Goal: Task Accomplishment & Management: Manage account settings

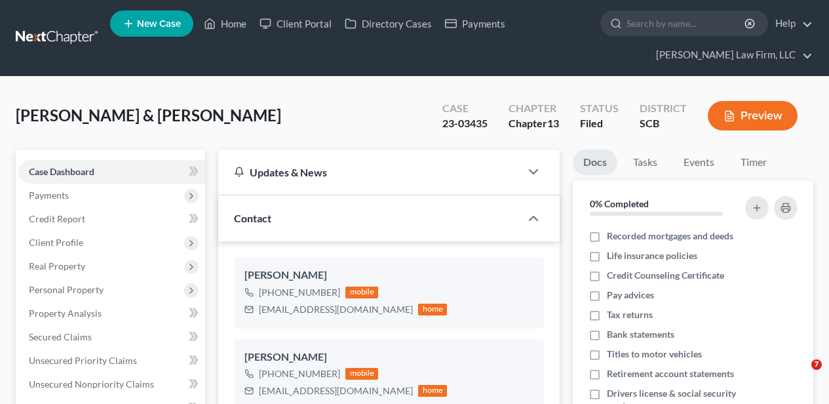
select select "2"
drag, startPoint x: 231, startPoint y: 28, endPoint x: 265, endPoint y: 52, distance: 40.9
click at [231, 28] on link "Home" at bounding box center [225, 24] width 56 height 24
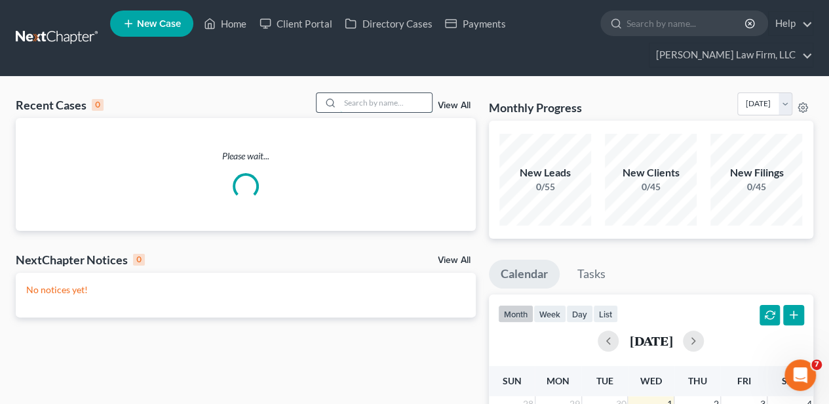
click at [408, 100] on input "search" at bounding box center [386, 102] width 92 height 19
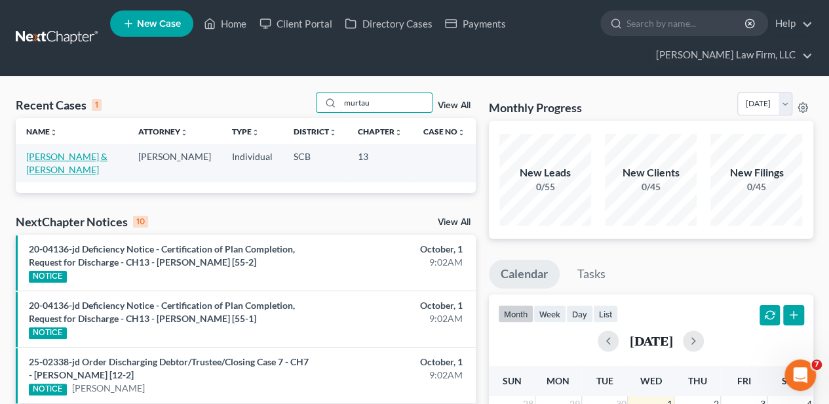
type input "murtau"
click at [97, 151] on link "[PERSON_NAME] & [PERSON_NAME]" at bounding box center [66, 163] width 81 height 24
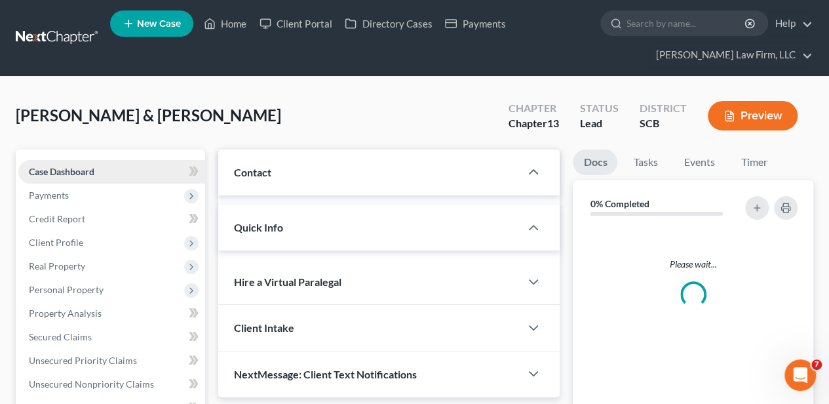
select select "2"
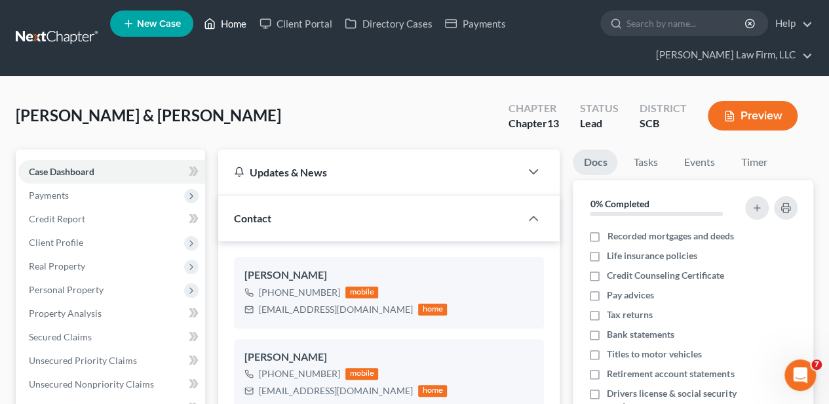
drag, startPoint x: 229, startPoint y: 22, endPoint x: 225, endPoint y: 31, distance: 9.7
click at [229, 22] on link "Home" at bounding box center [225, 24] width 56 height 24
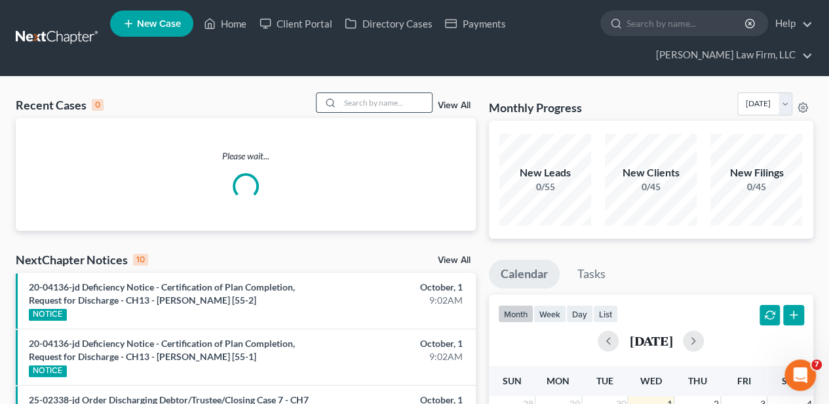
click at [380, 103] on input "search" at bounding box center [386, 102] width 92 height 19
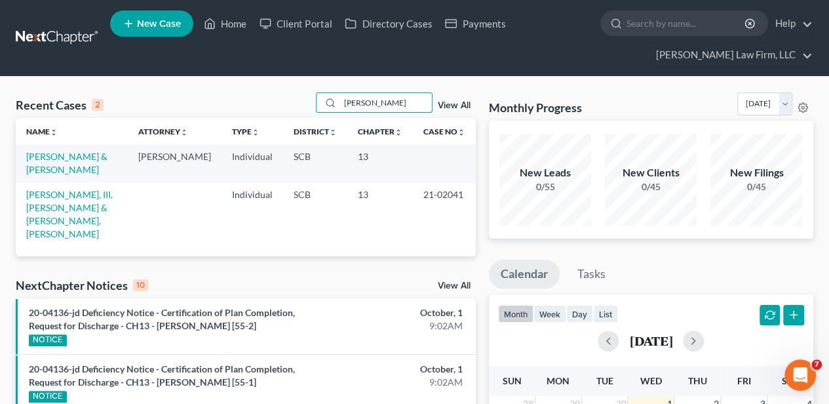
type input "[PERSON_NAME]"
click at [90, 161] on td "[PERSON_NAME] & [PERSON_NAME]" at bounding box center [72, 162] width 112 height 37
click at [92, 159] on link "[PERSON_NAME] & [PERSON_NAME]" at bounding box center [66, 163] width 81 height 24
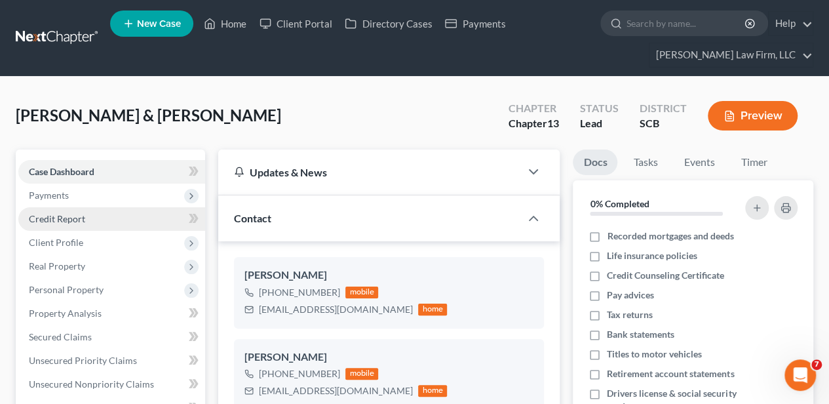
click at [83, 220] on span "Credit Report" at bounding box center [57, 218] width 56 height 11
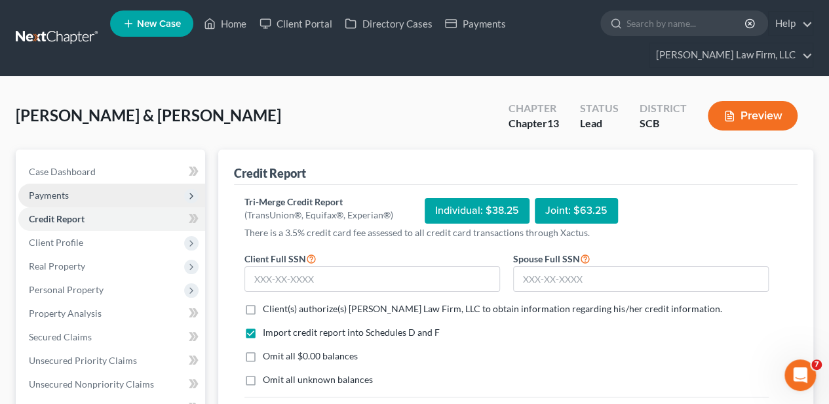
click at [79, 194] on span "Payments" at bounding box center [111, 195] width 187 height 24
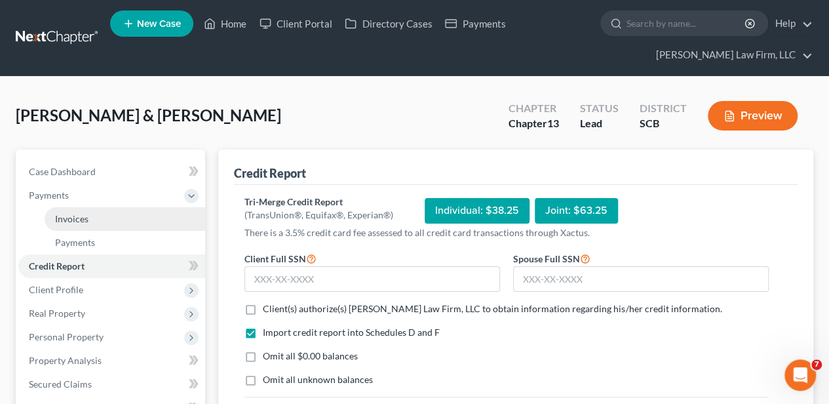
click at [81, 217] on span "Invoices" at bounding box center [71, 218] width 33 height 11
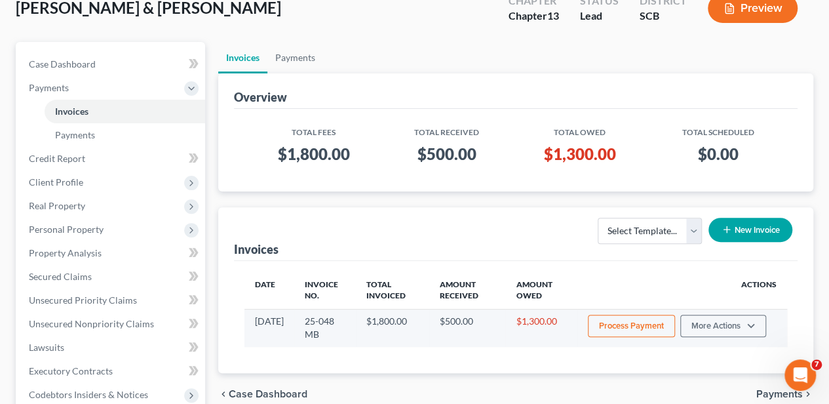
scroll to position [131, 0]
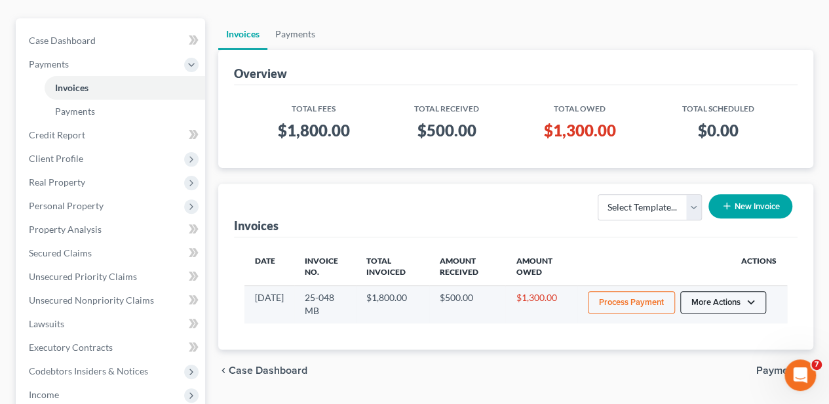
click at [715, 295] on button "More Actions" at bounding box center [723, 302] width 86 height 22
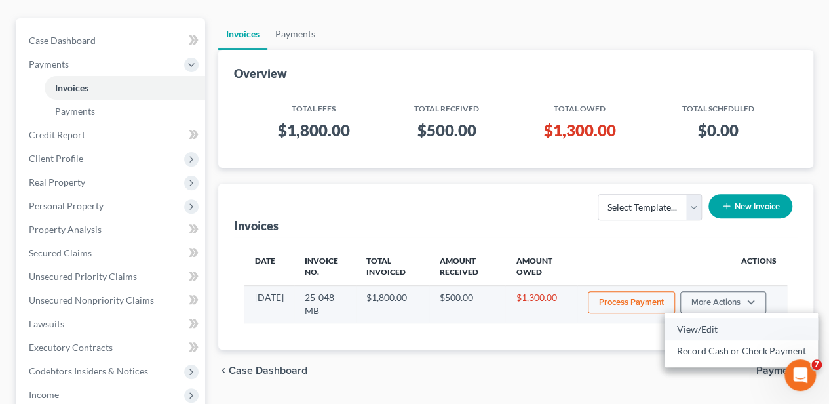
click at [702, 330] on link "View/Edit" at bounding box center [740, 329] width 153 height 22
select select "1"
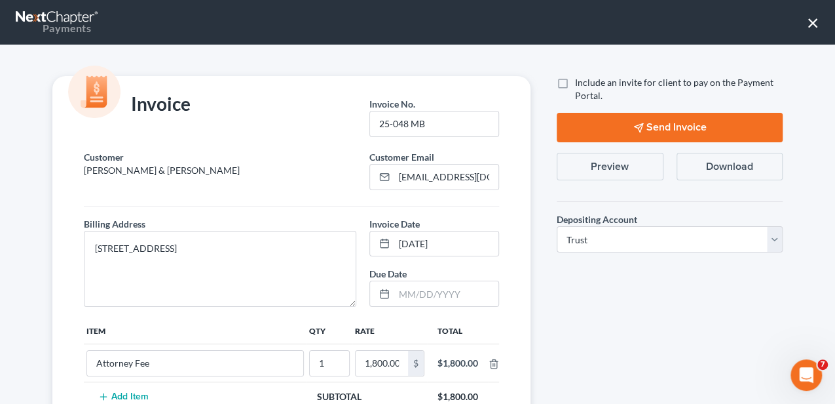
click at [816, 26] on button "×" at bounding box center [813, 22] width 12 height 21
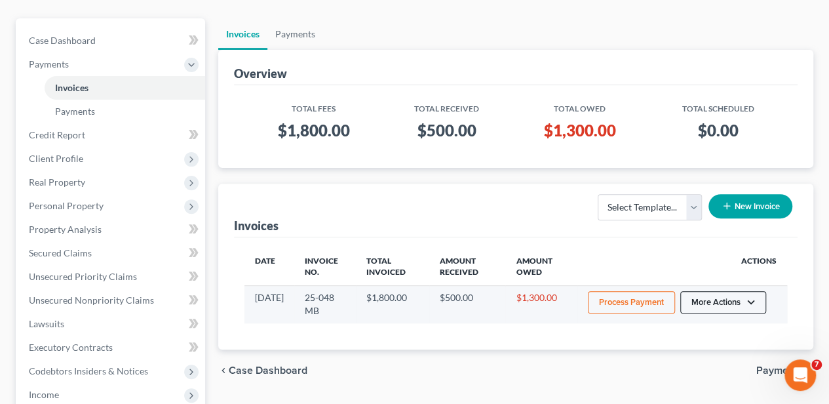
click at [734, 293] on button "More Actions" at bounding box center [723, 302] width 86 height 22
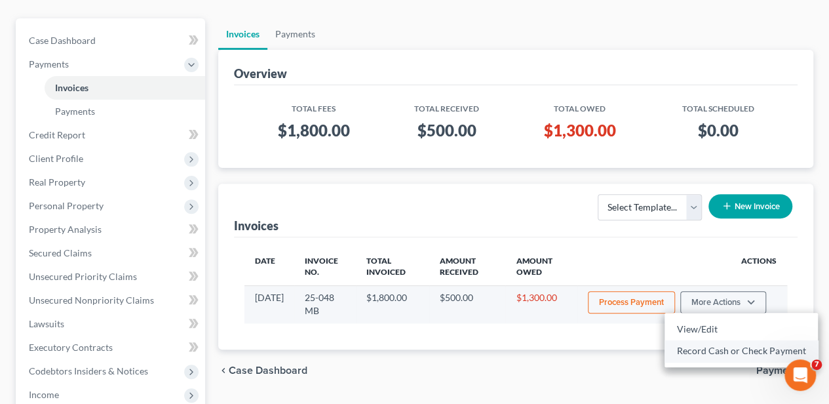
click at [729, 349] on link "Record Cash or Check Payment" at bounding box center [740, 350] width 153 height 22
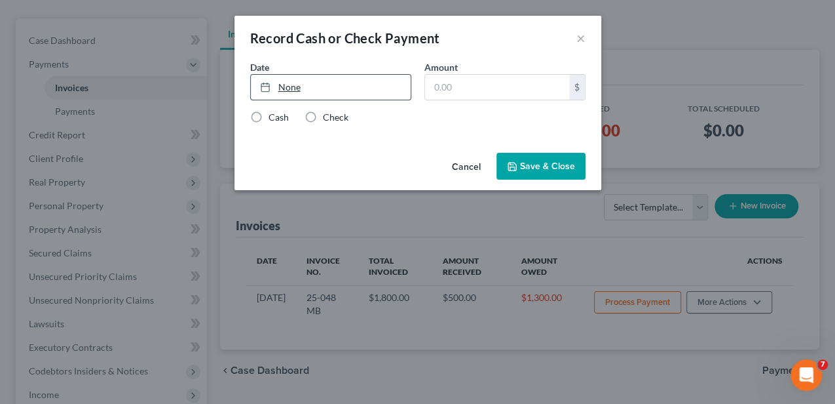
type input "[DATE]"
click at [279, 81] on link "None" at bounding box center [331, 87] width 160 height 25
click at [440, 92] on input "text" at bounding box center [497, 87] width 144 height 25
type input "1,300.00"
click at [323, 117] on label "Check" at bounding box center [336, 117] width 26 height 13
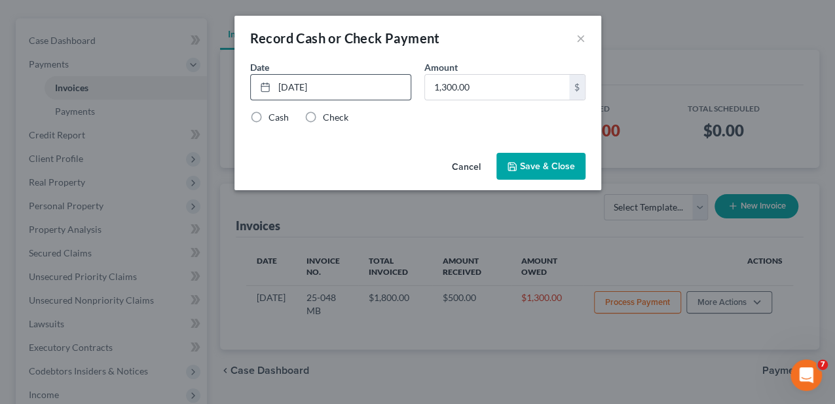
click at [328, 117] on input "Check" at bounding box center [332, 115] width 9 height 9
radio input "true"
click at [547, 159] on button "Save & Close" at bounding box center [541, 167] width 89 height 28
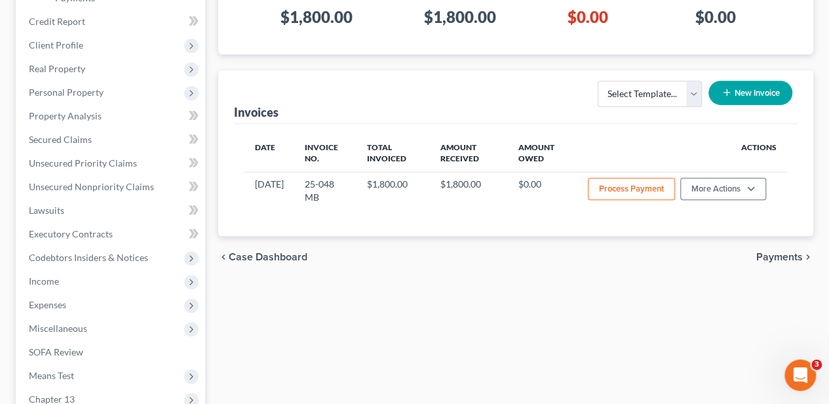
scroll to position [305, 0]
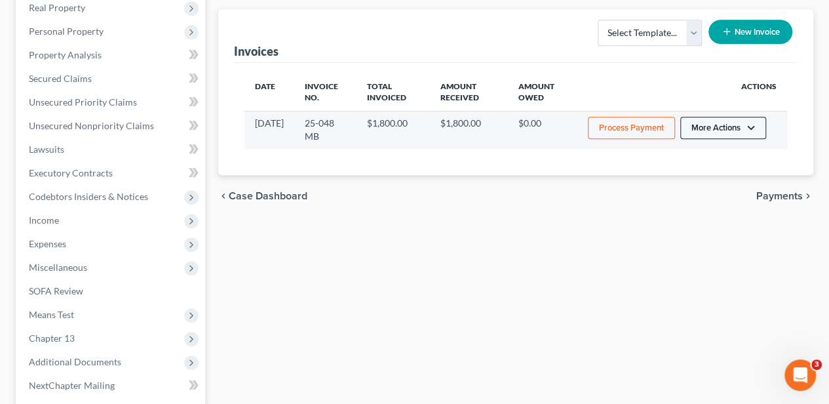
click at [722, 130] on button "More Actions" at bounding box center [723, 128] width 86 height 22
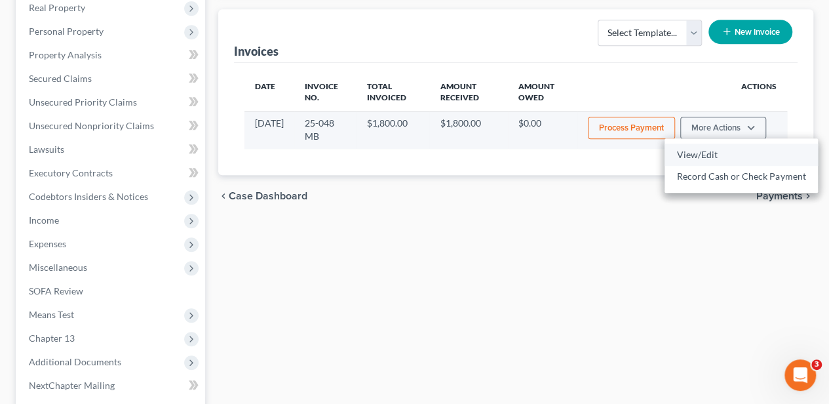
click at [706, 152] on link "View/Edit" at bounding box center [740, 154] width 153 height 22
select select "1"
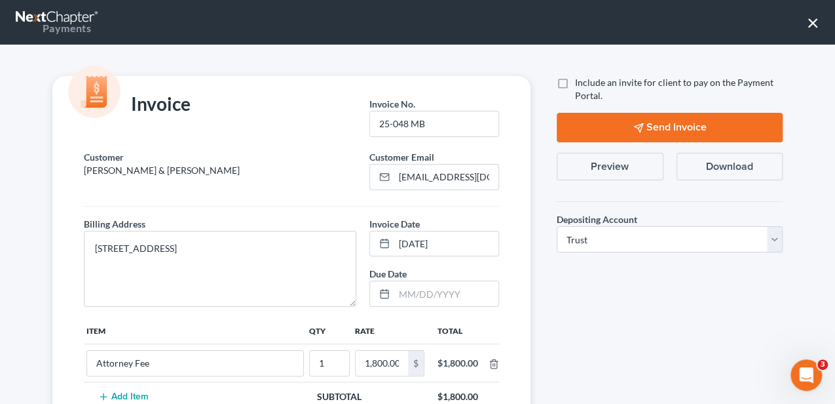
click at [626, 157] on button "Preview" at bounding box center [610, 167] width 107 height 28
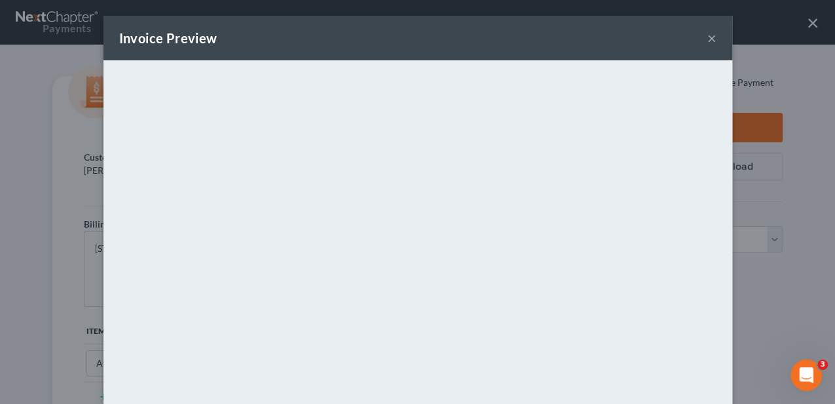
click at [713, 37] on div "Invoice Preview ×" at bounding box center [418, 38] width 629 height 45
click at [708, 41] on button "×" at bounding box center [712, 38] width 9 height 16
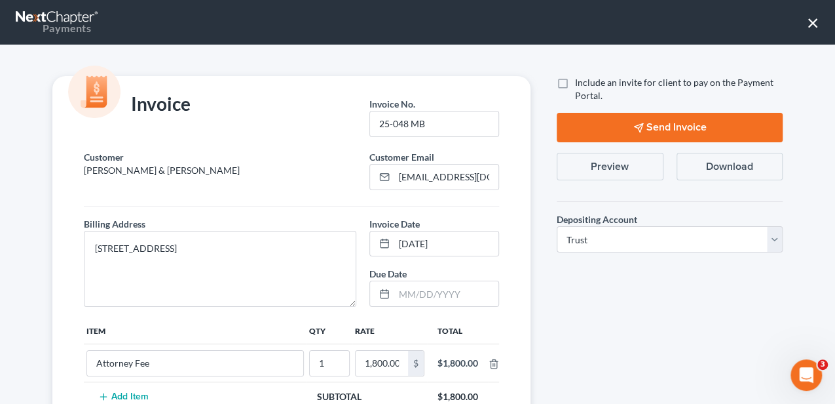
click at [813, 22] on button "×" at bounding box center [813, 22] width 12 height 21
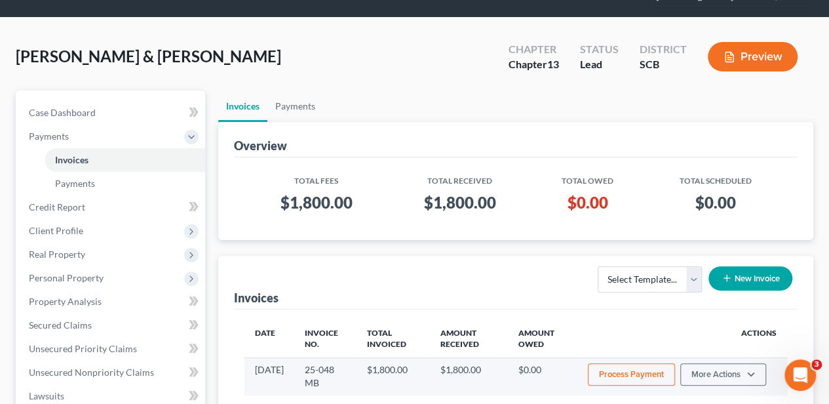
scroll to position [0, 0]
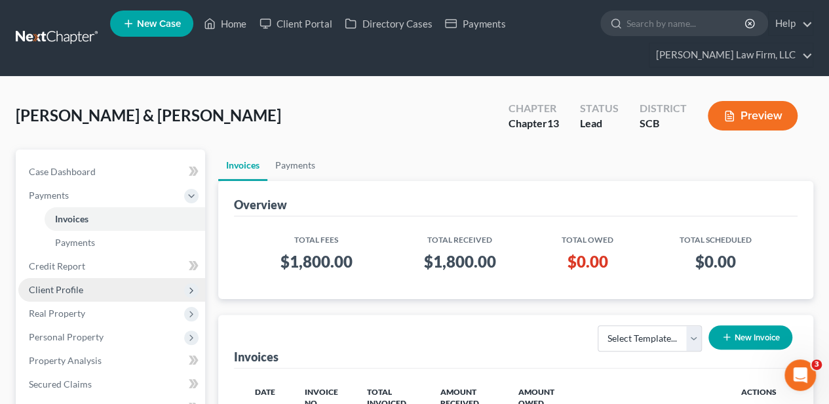
click at [94, 283] on span "Client Profile" at bounding box center [111, 290] width 187 height 24
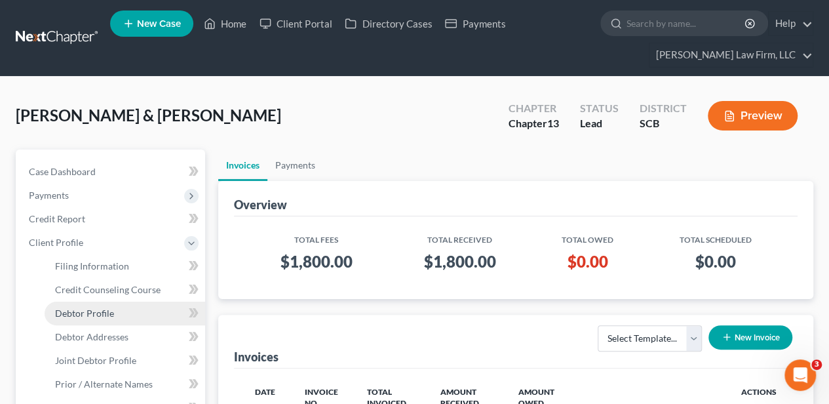
click at [107, 313] on span "Debtor Profile" at bounding box center [84, 312] width 59 height 11
select select "1"
select select "0"
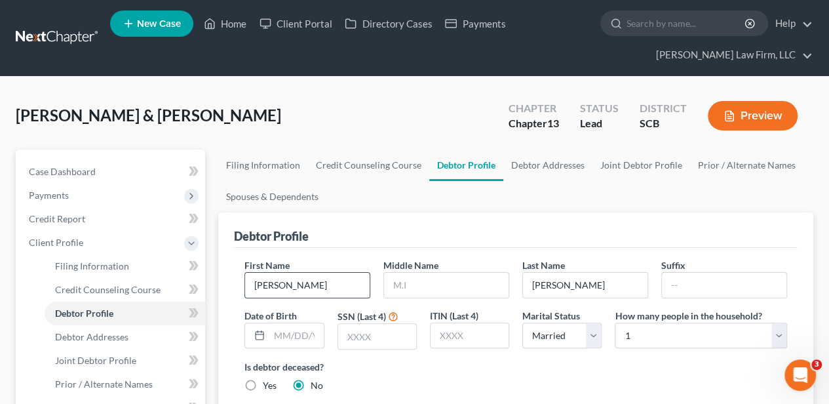
click at [304, 292] on input "Kelley" at bounding box center [307, 285] width 124 height 25
type input "Nicholas"
type input "Kelley"
click at [543, 164] on link "Debtor Addresses" at bounding box center [547, 164] width 89 height 31
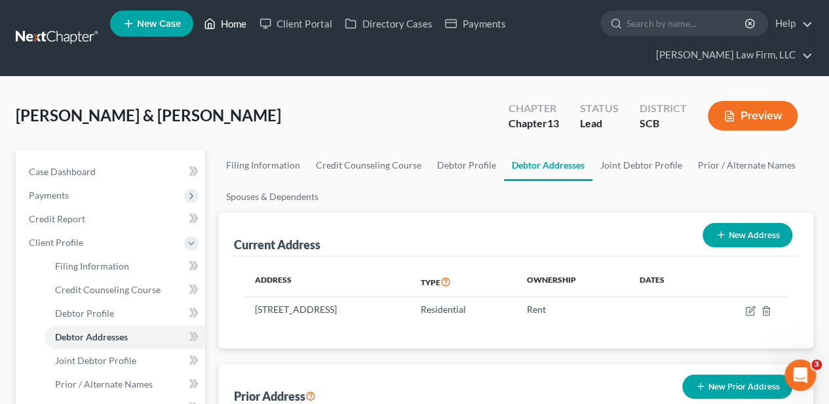
click at [231, 24] on link "Home" at bounding box center [225, 24] width 56 height 24
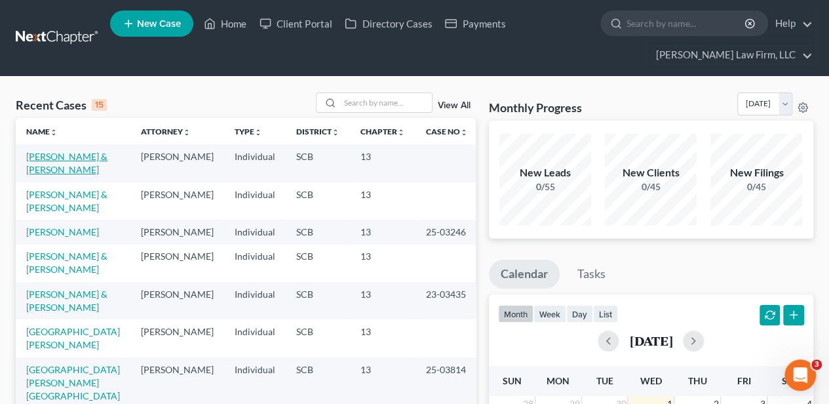
click at [63, 155] on link "Kelley, Nicholas & Alexis" at bounding box center [66, 163] width 81 height 24
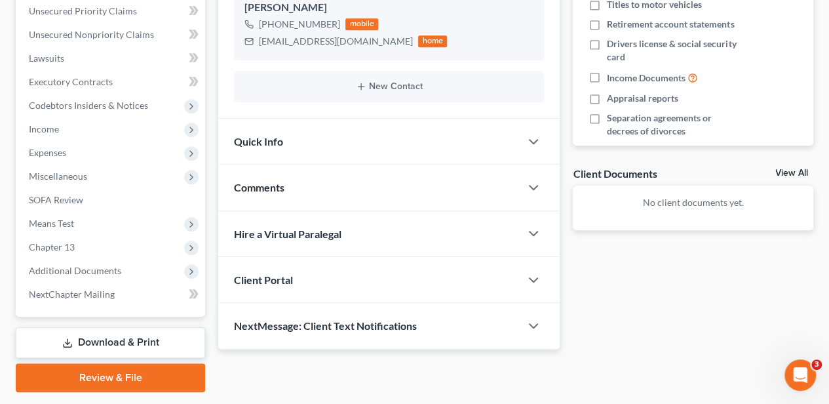
scroll to position [385, 0]
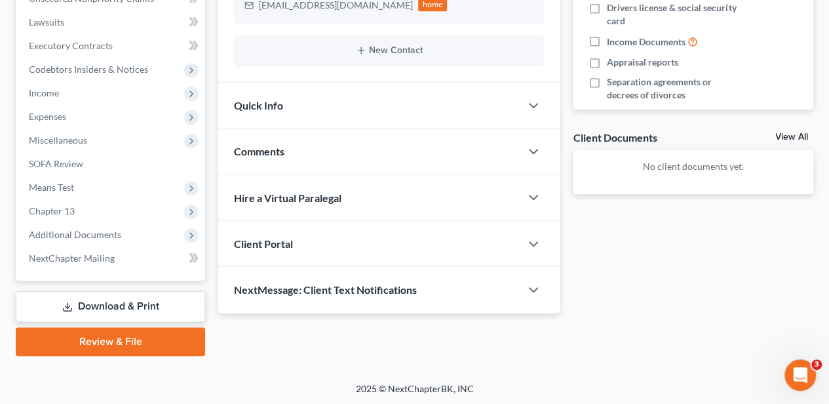
click at [311, 151] on div "Comments" at bounding box center [369, 150] width 302 height 45
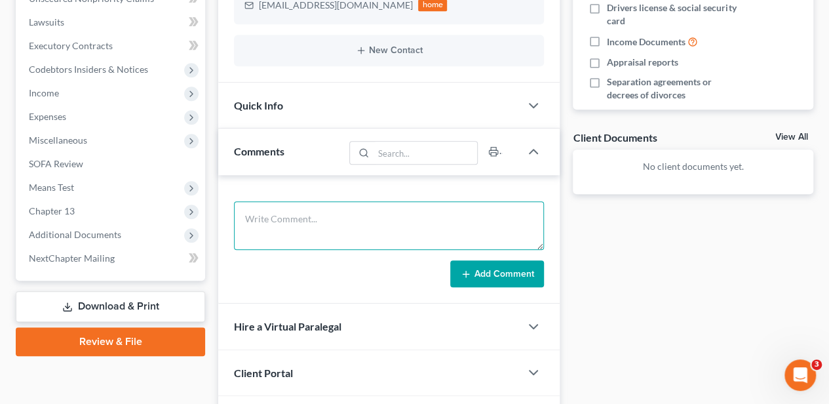
click at [333, 231] on textarea at bounding box center [389, 225] width 310 height 48
type textarea "M"
type textarea "Dropped off papers, made last payment, sign scheduled"
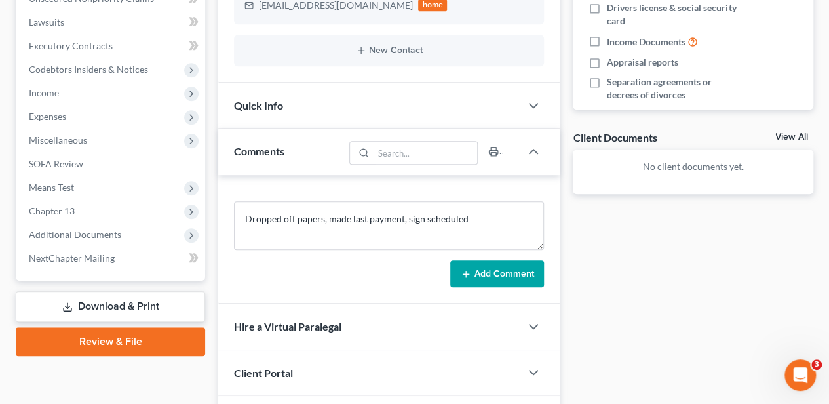
click at [491, 263] on button "Add Comment" at bounding box center [497, 274] width 94 height 28
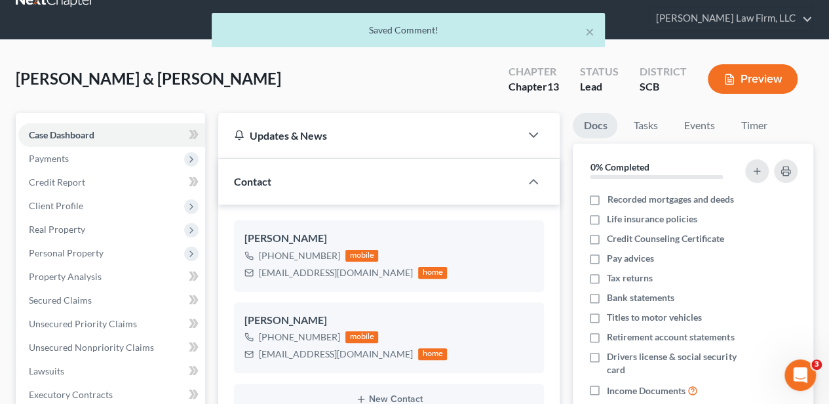
scroll to position [0, 0]
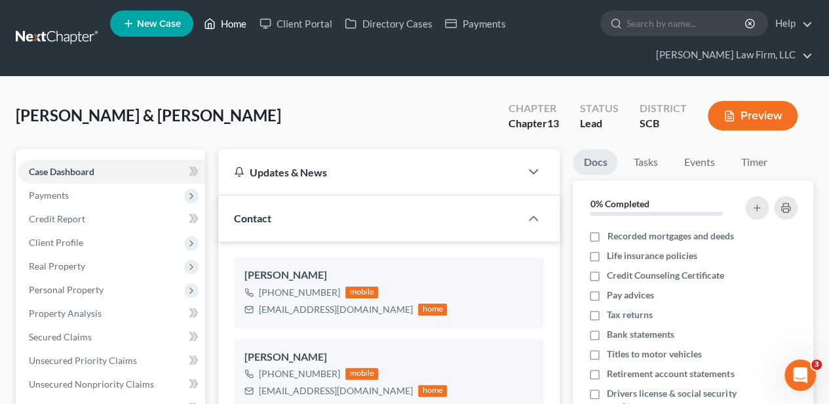
click at [210, 28] on icon at bounding box center [210, 24] width 12 height 16
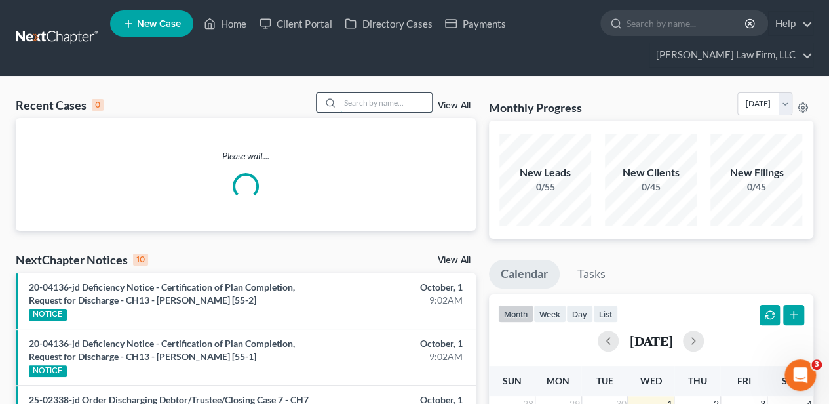
click at [388, 104] on input "search" at bounding box center [386, 102] width 92 height 19
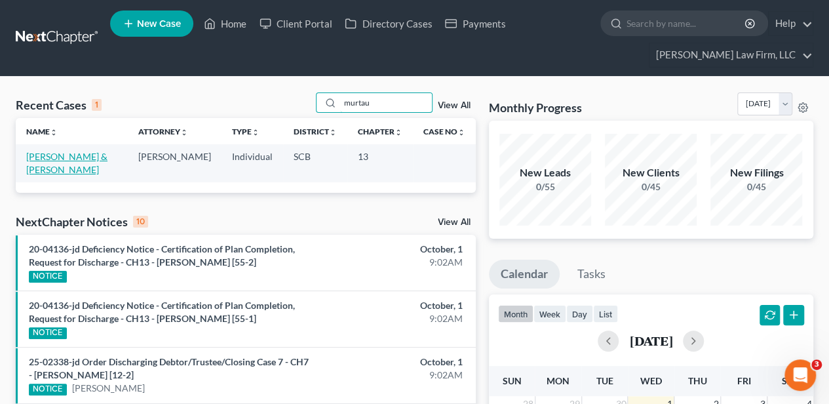
type input "murtau"
click at [59, 156] on link "[PERSON_NAME] & [PERSON_NAME]" at bounding box center [66, 163] width 81 height 24
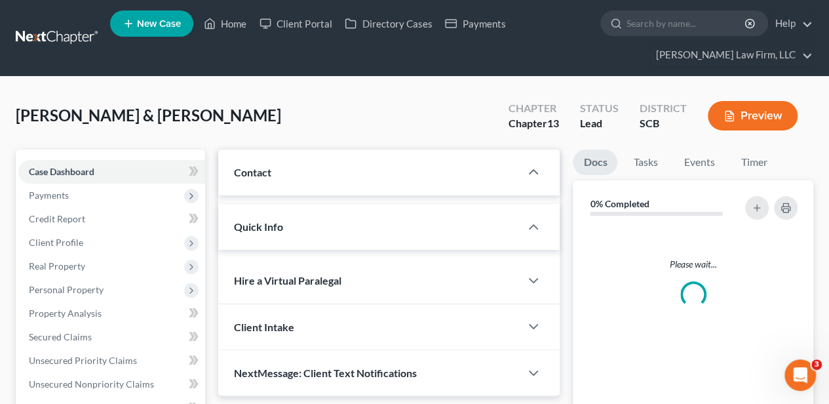
select select "2"
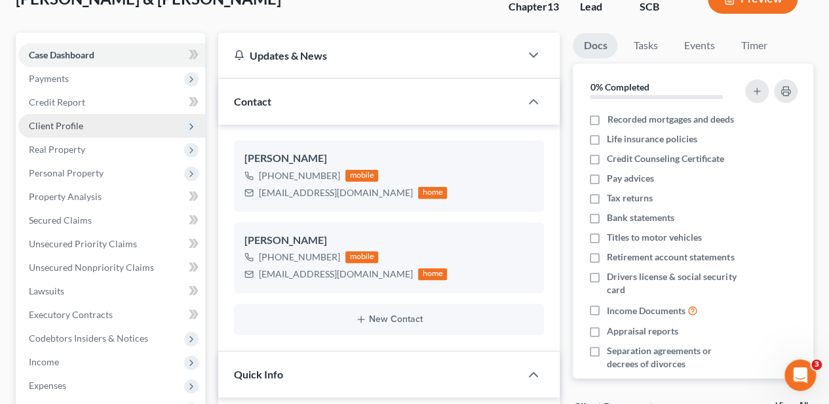
scroll to position [218, 0]
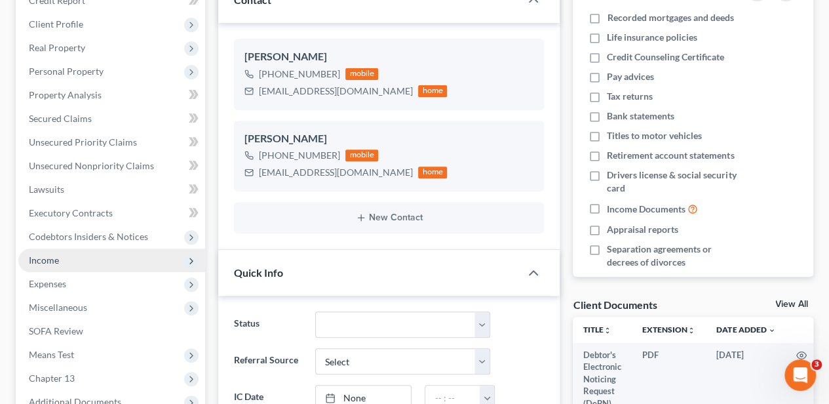
click at [64, 265] on span "Income" at bounding box center [111, 260] width 187 height 24
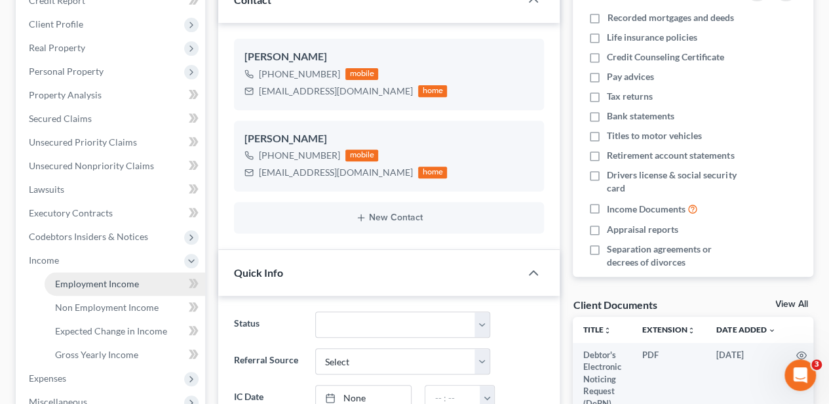
click at [92, 288] on link "Employment Income" at bounding box center [125, 284] width 161 height 24
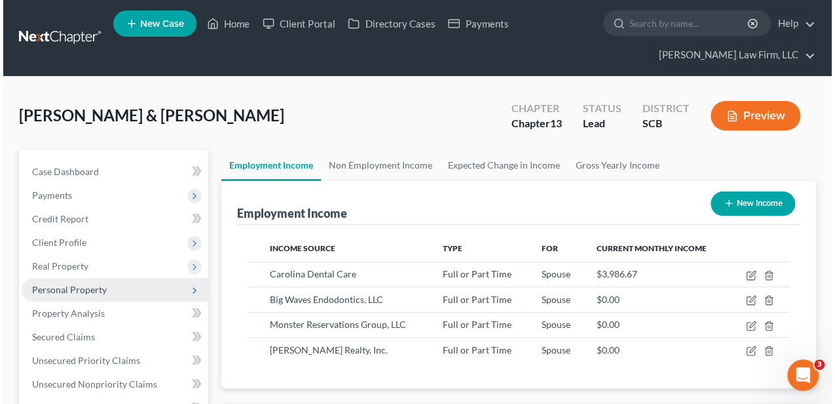
scroll to position [233, 332]
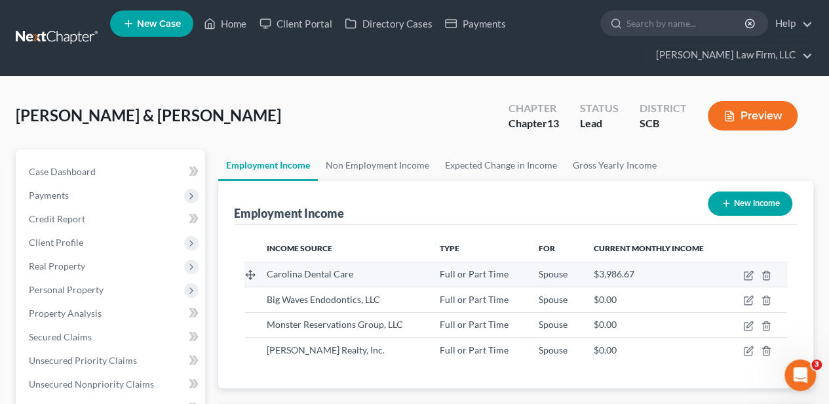
click at [746, 280] on td at bounding box center [757, 273] width 60 height 25
click at [747, 276] on icon "button" at bounding box center [748, 275] width 10 height 10
select select "0"
select select "42"
select select "3"
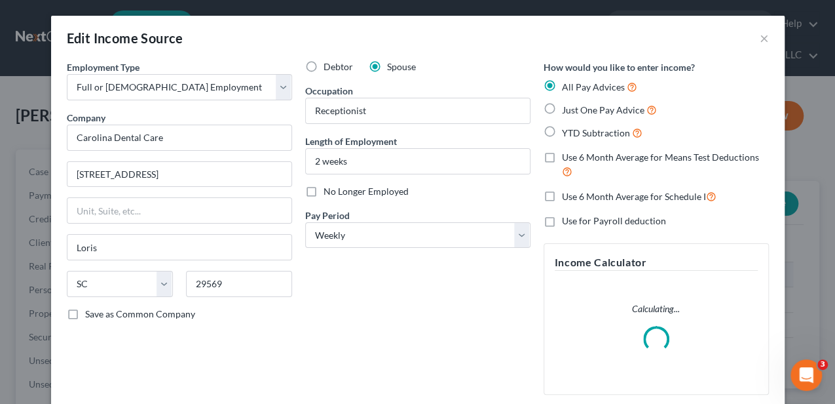
scroll to position [233, 334]
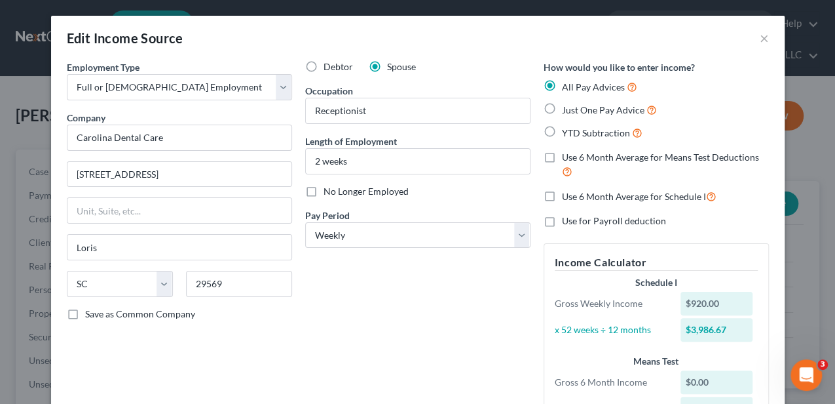
click at [562, 160] on label "Use 6 Month Average for Means Test Deductions" at bounding box center [665, 165] width 207 height 28
click at [567, 159] on input "Use 6 Month Average for Means Test Deductions" at bounding box center [571, 155] width 9 height 9
checkbox input "true"
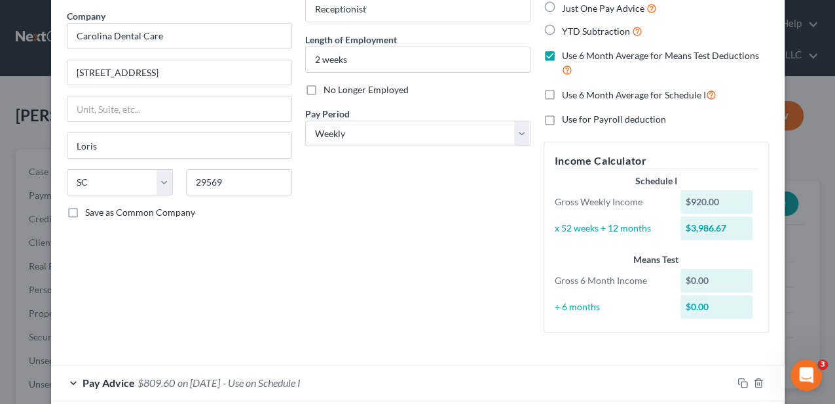
scroll to position [169, 0]
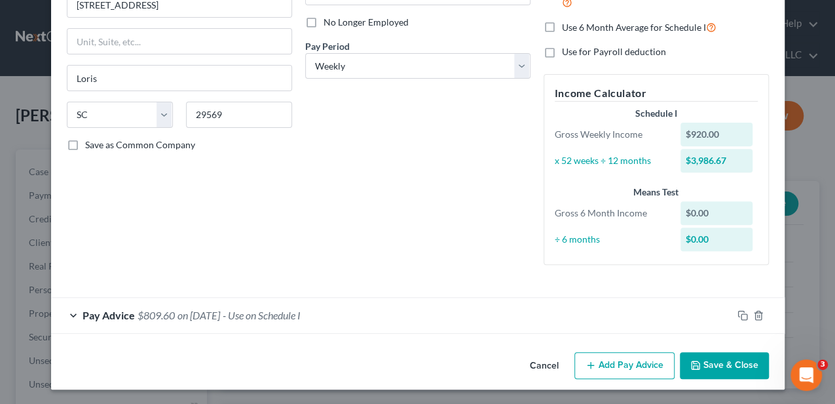
click at [596, 358] on button "Add Pay Advice" at bounding box center [625, 366] width 100 height 28
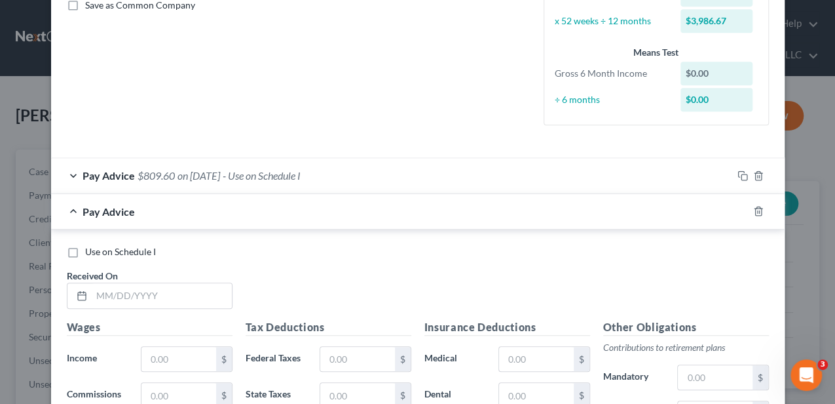
scroll to position [344, 0]
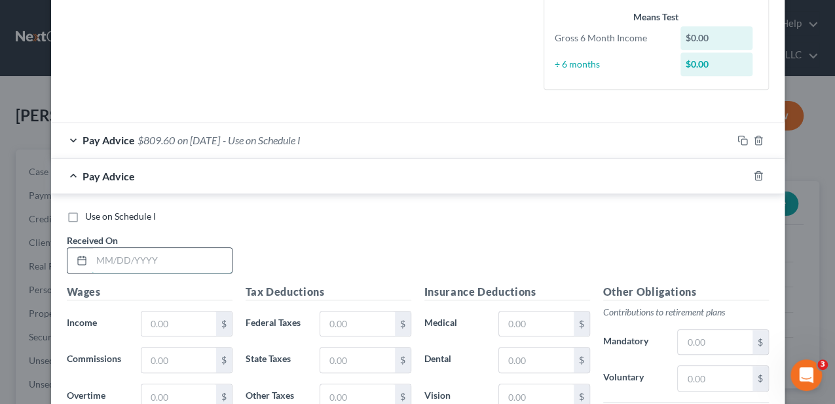
click at [143, 256] on input "text" at bounding box center [162, 260] width 140 height 25
type input "[DATE]"
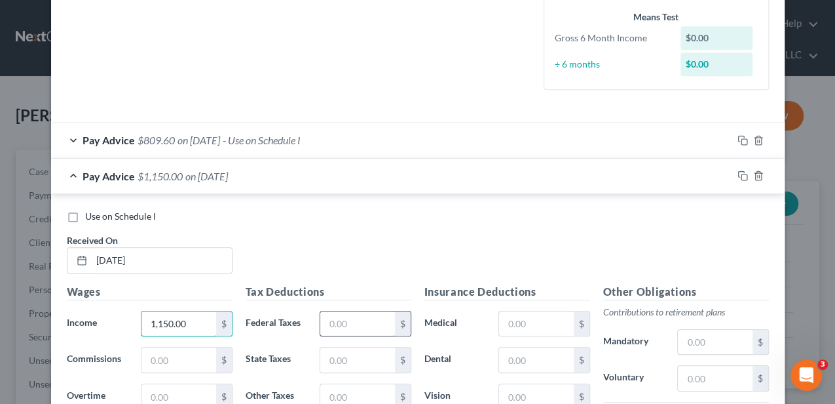
type input "1,150.00"
click at [326, 319] on input "text" at bounding box center [357, 323] width 74 height 25
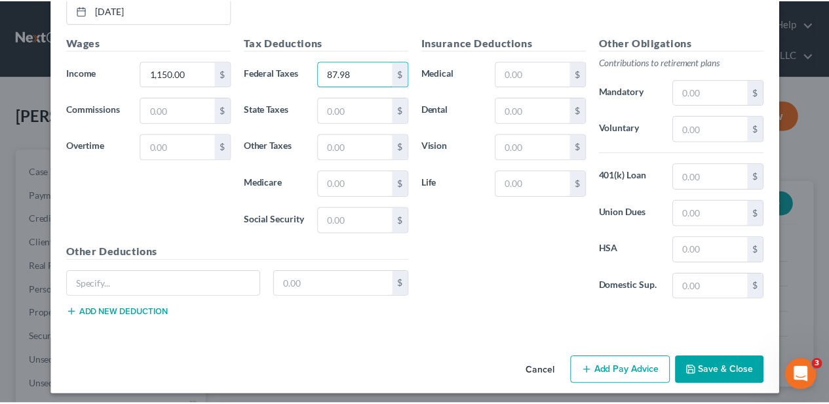
scroll to position [595, 0]
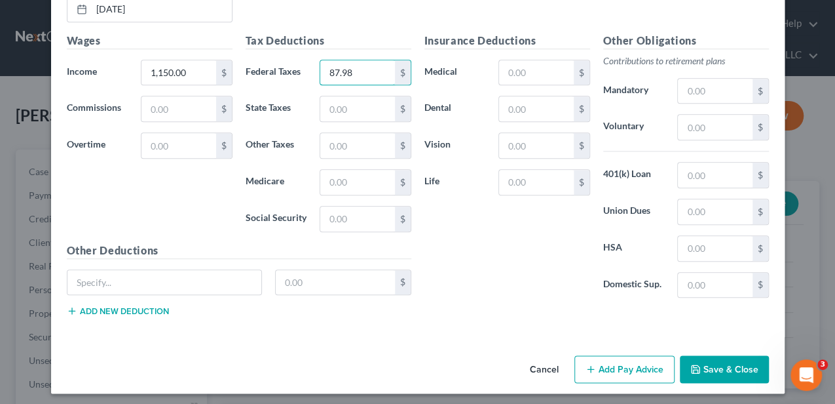
type input "87.98"
click at [717, 362] on button "Save & Close" at bounding box center [724, 369] width 89 height 28
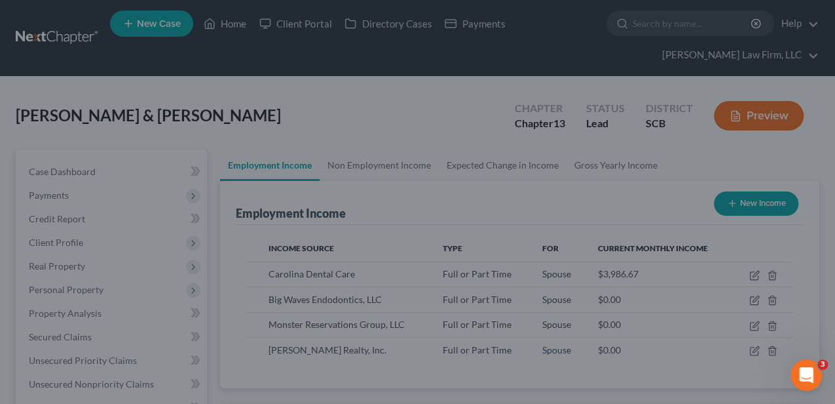
scroll to position [654915, 654817]
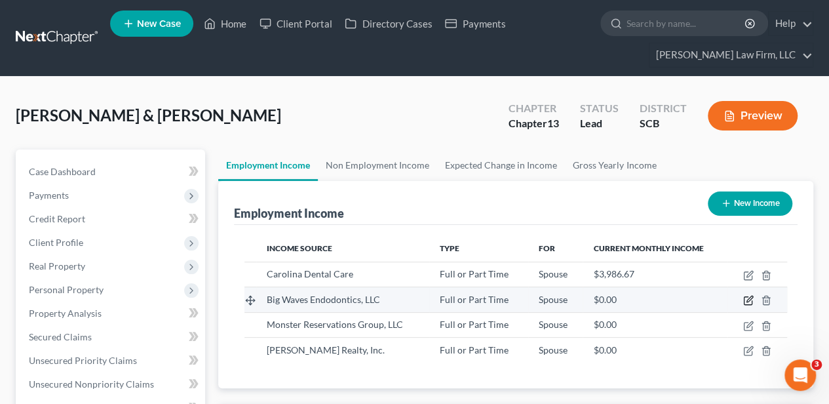
click at [744, 300] on icon "button" at bounding box center [748, 300] width 10 height 10
select select "0"
select select "42"
select select "0"
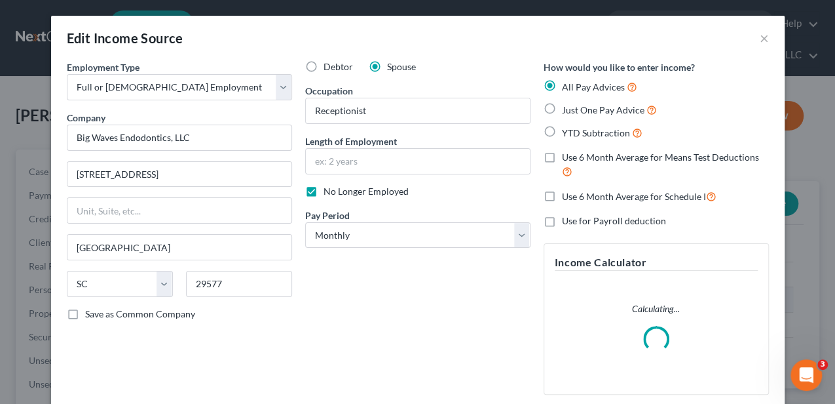
scroll to position [233, 334]
click at [562, 153] on label "Use 6 Month Average for Means Test Deductions" at bounding box center [665, 165] width 207 height 28
click at [567, 153] on input "Use 6 Month Average for Means Test Deductions" at bounding box center [571, 155] width 9 height 9
checkbox input "true"
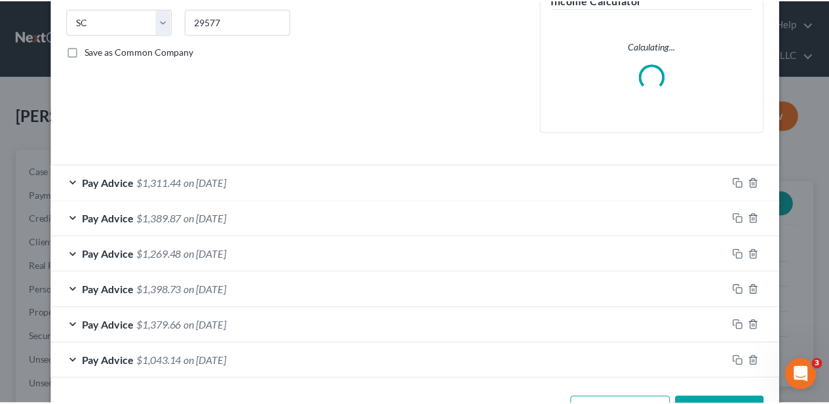
scroll to position [307, 0]
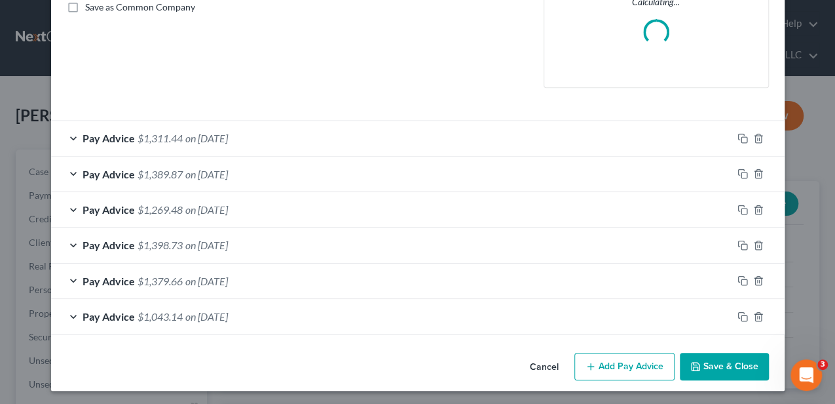
click at [698, 362] on icon "button" at bounding box center [696, 366] width 10 height 10
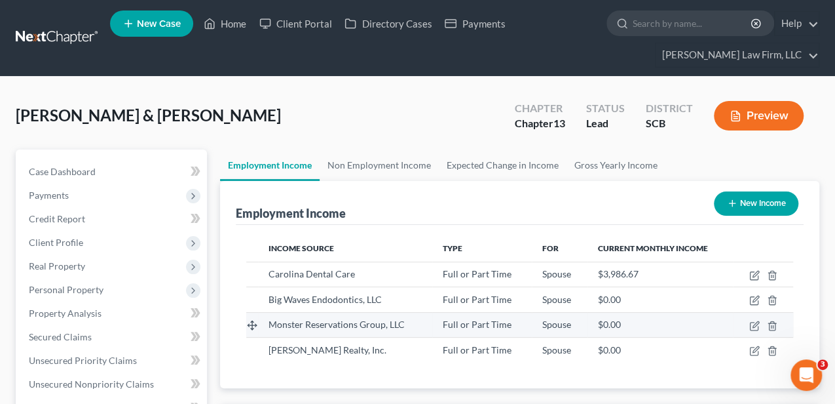
scroll to position [654915, 654817]
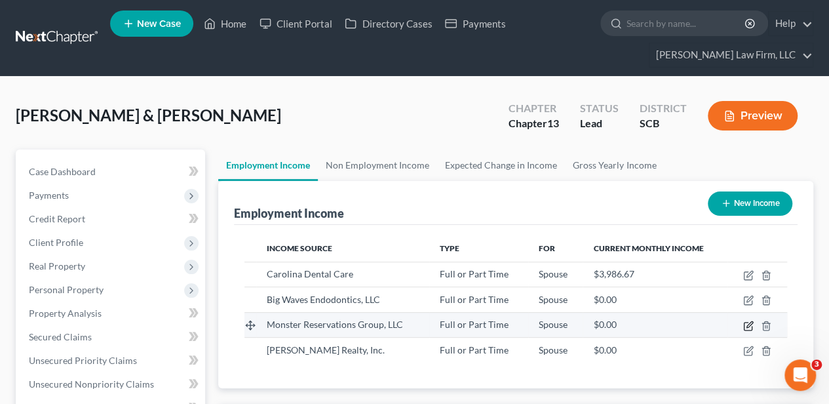
click at [744, 324] on icon "button" at bounding box center [748, 326] width 8 height 8
select select "0"
select select "42"
select select "0"
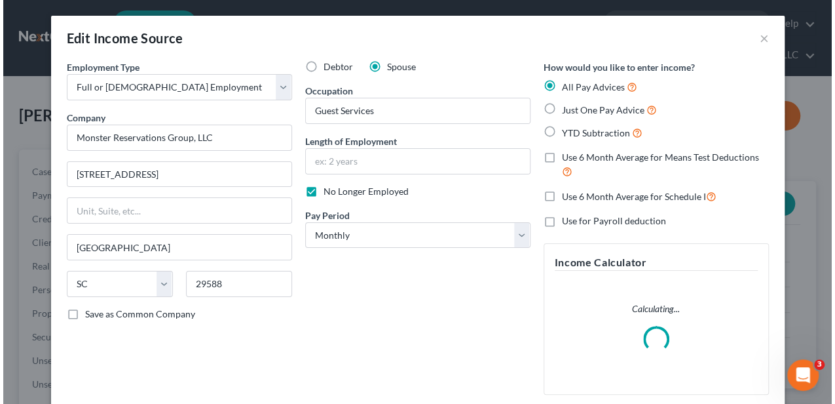
scroll to position [233, 334]
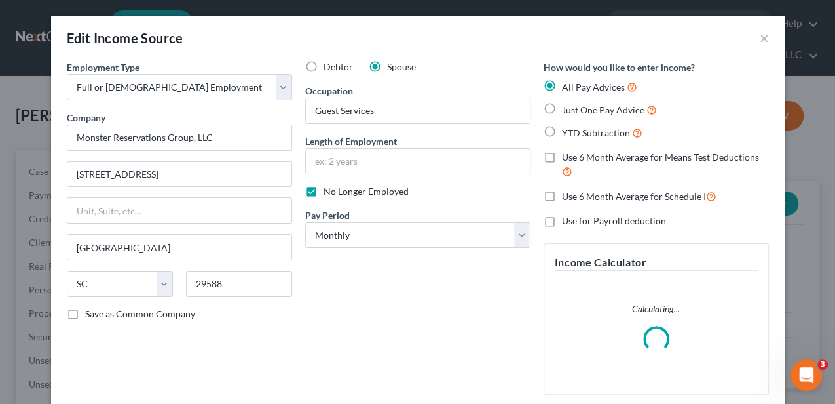
click at [562, 159] on label "Use 6 Month Average for Means Test Deductions" at bounding box center [665, 165] width 207 height 28
click at [567, 159] on input "Use 6 Month Average for Means Test Deductions" at bounding box center [571, 155] width 9 height 9
checkbox input "true"
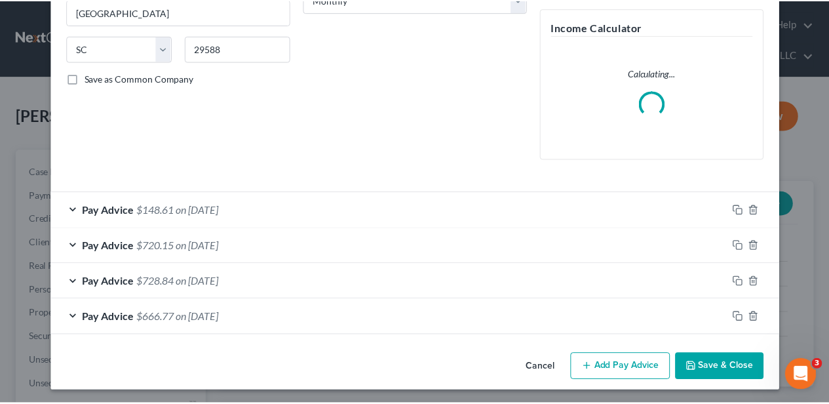
scroll to position [236, 0]
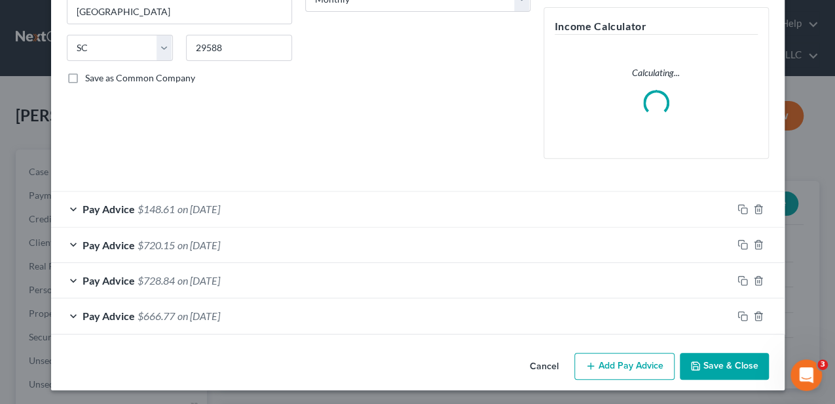
click at [718, 362] on button "Save & Close" at bounding box center [724, 366] width 89 height 28
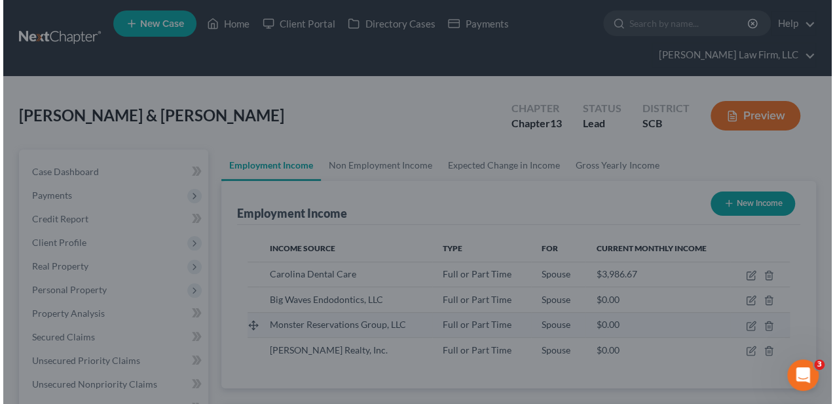
scroll to position [654915, 654817]
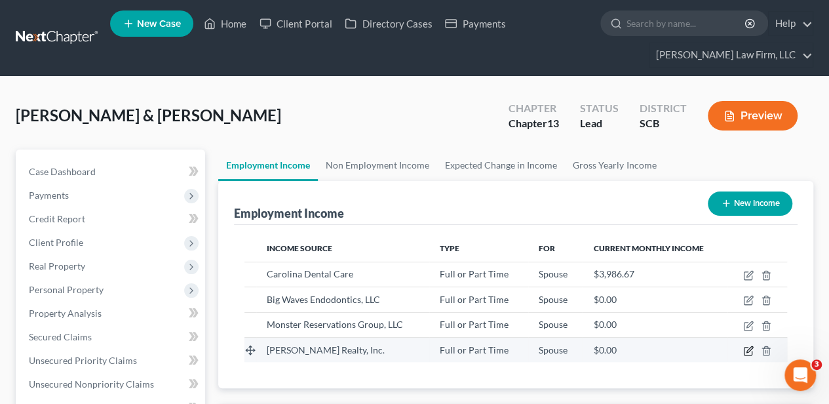
click at [749, 349] on icon "button" at bounding box center [748, 350] width 10 height 10
select select "0"
select select "42"
select select "0"
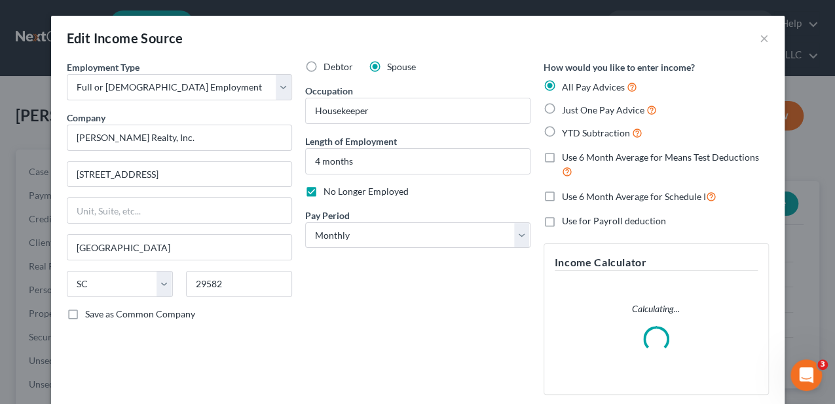
scroll to position [233, 334]
click at [562, 155] on label "Use 6 Month Average for Means Test Deductions" at bounding box center [665, 165] width 207 height 28
click at [567, 155] on input "Use 6 Month Average for Means Test Deductions" at bounding box center [571, 155] width 9 height 9
checkbox input "true"
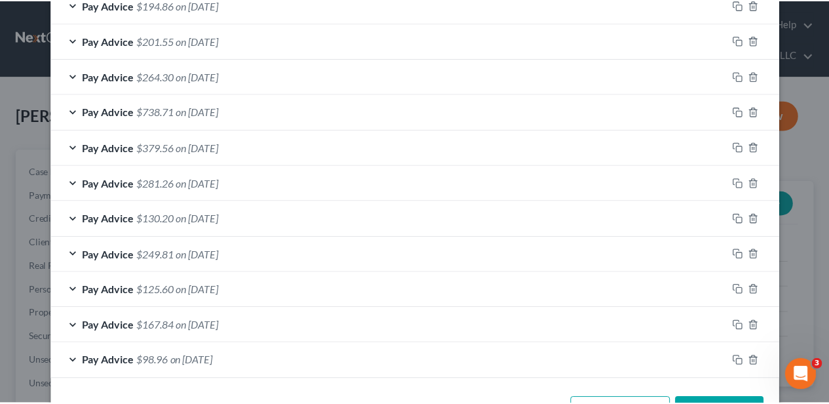
scroll to position [590, 0]
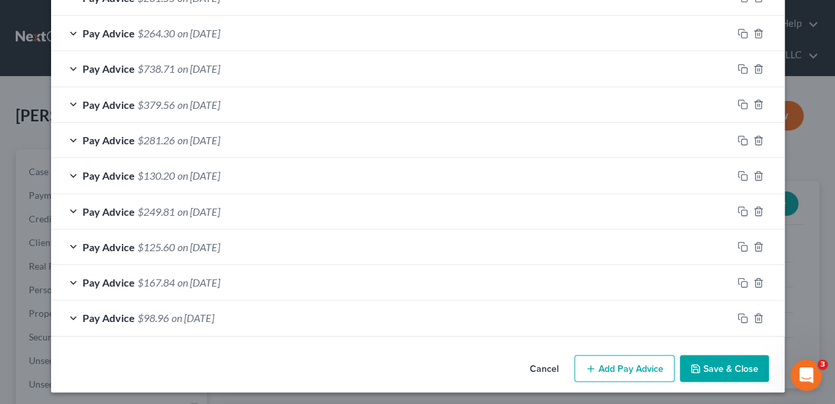
click at [730, 359] on button "Save & Close" at bounding box center [724, 368] width 89 height 28
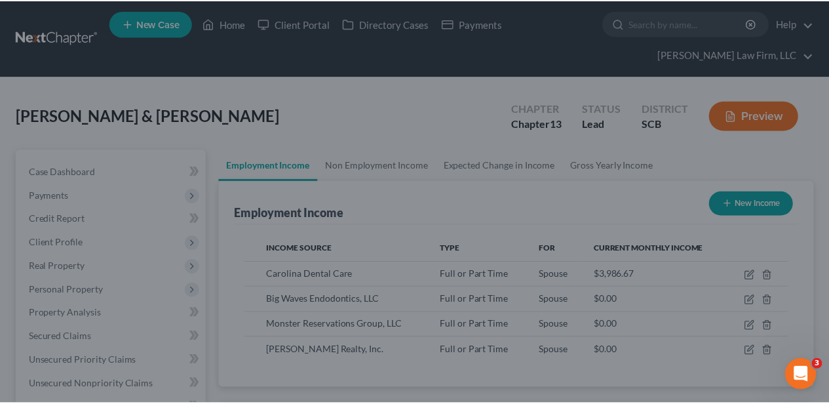
scroll to position [654915, 654817]
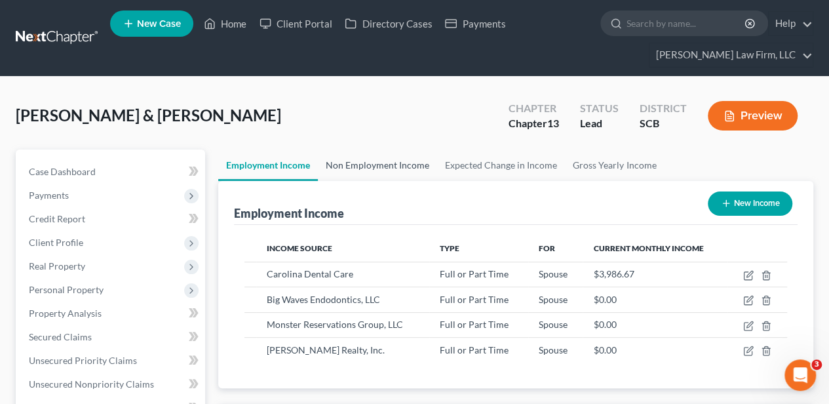
click at [418, 162] on link "Non Employment Income" at bounding box center [377, 164] width 119 height 31
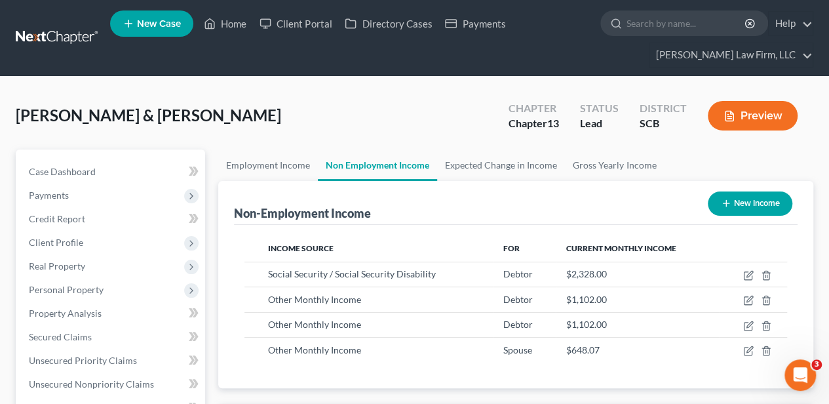
scroll to position [233, 332]
click at [605, 161] on link "Gross Yearly Income" at bounding box center [614, 164] width 99 height 31
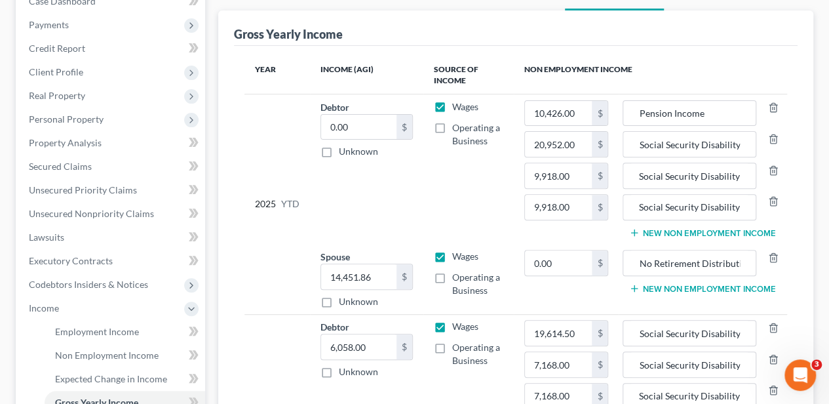
scroll to position [218, 0]
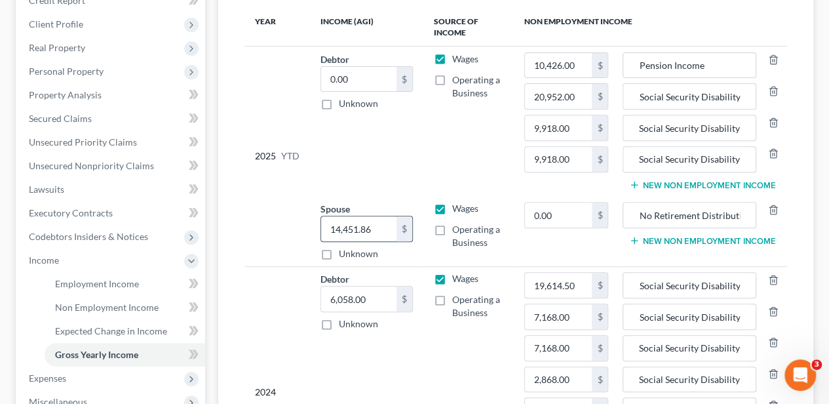
click at [337, 227] on input "14,451.86" at bounding box center [358, 228] width 75 height 25
type input "15,601.86"
click at [379, 153] on td "Debtor 0.00 $ Unknown Balance Undetermined 0.00 $ Unknown" at bounding box center [366, 121] width 113 height 150
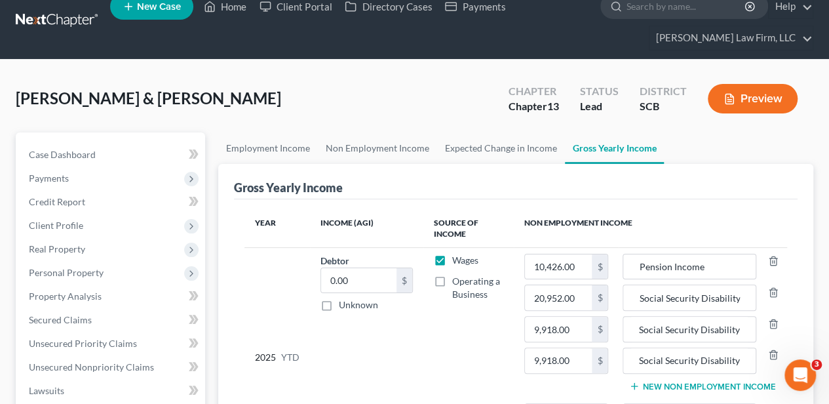
scroll to position [0, 0]
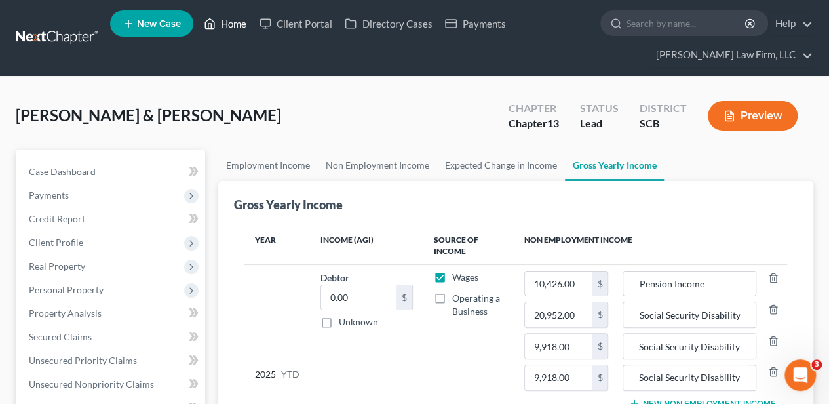
click at [229, 25] on link "Home" at bounding box center [225, 24] width 56 height 24
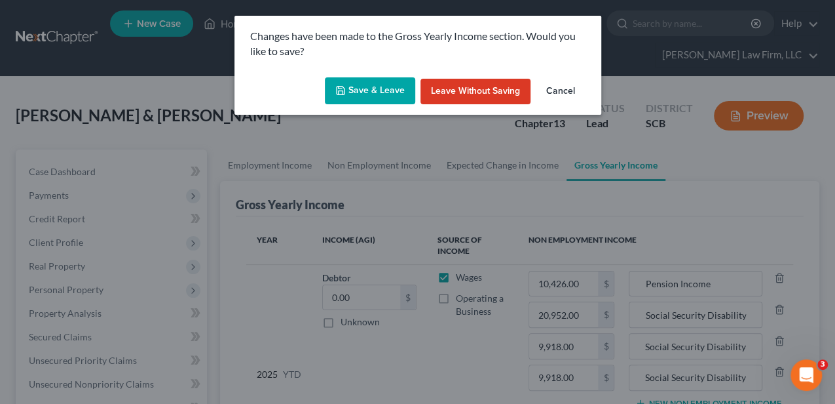
click at [390, 96] on button "Save & Leave" at bounding box center [370, 91] width 90 height 28
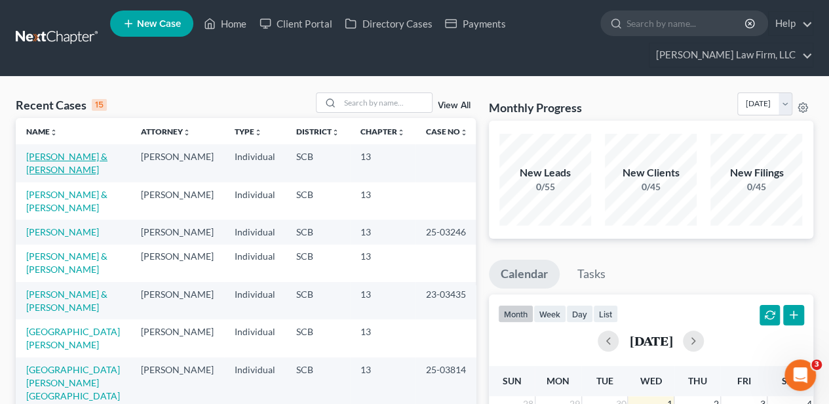
click at [88, 151] on link "[PERSON_NAME] & [PERSON_NAME]" at bounding box center [66, 163] width 81 height 24
select select "2"
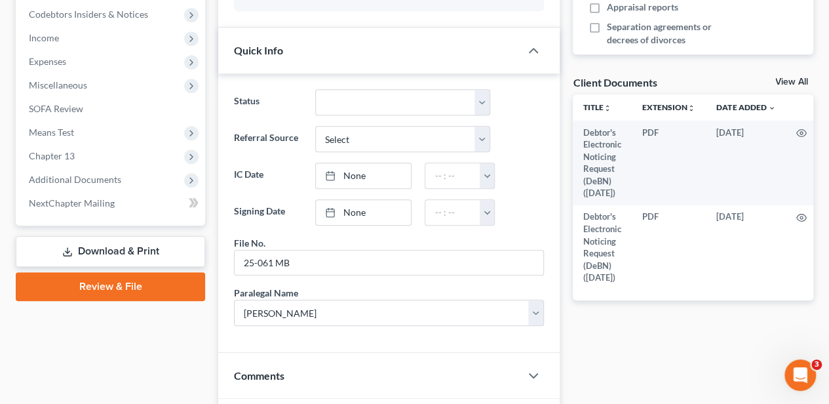
scroll to position [436, 0]
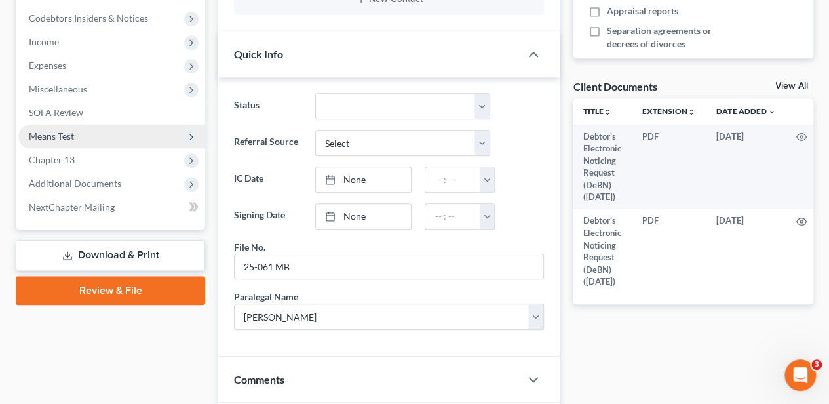
click at [68, 135] on span "Means Test" at bounding box center [51, 135] width 45 height 11
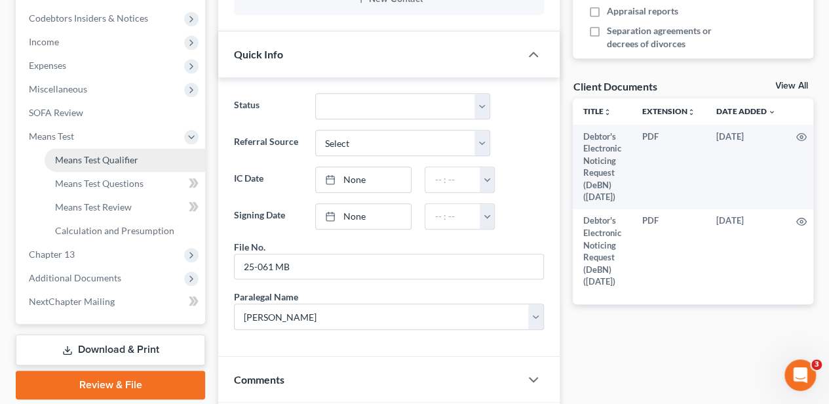
click at [71, 148] on link "Means Test Qualifier" at bounding box center [125, 160] width 161 height 24
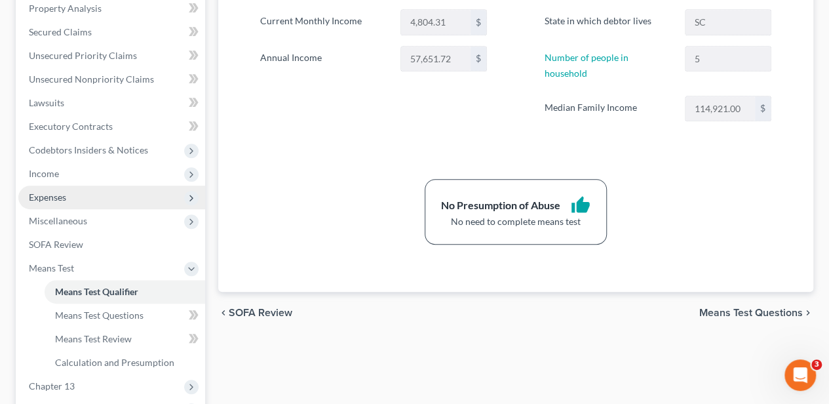
scroll to position [305, 0]
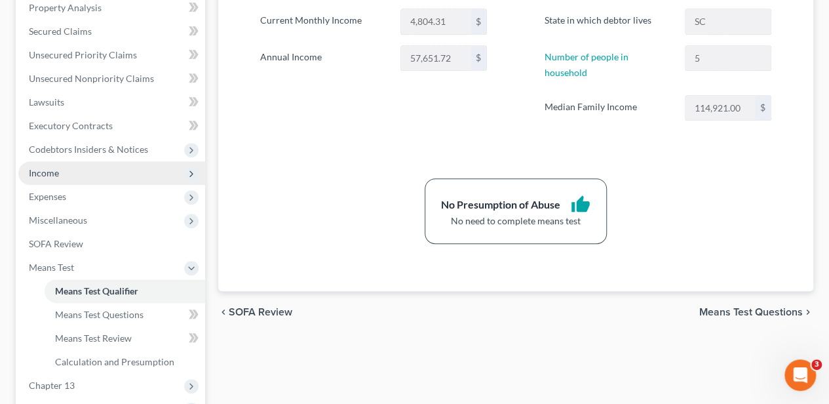
click at [106, 166] on span "Income" at bounding box center [111, 173] width 187 height 24
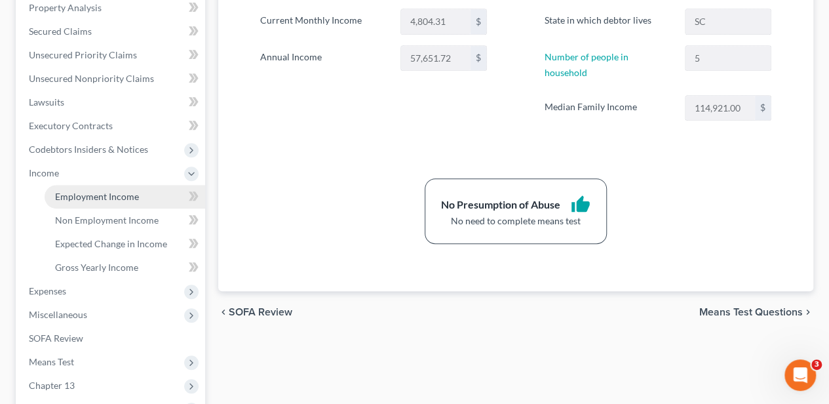
click at [101, 191] on span "Employment Income" at bounding box center [97, 196] width 84 height 11
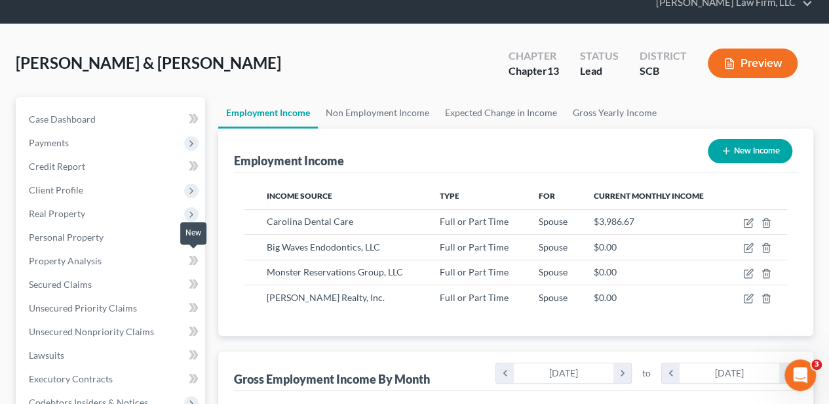
scroll to position [262, 0]
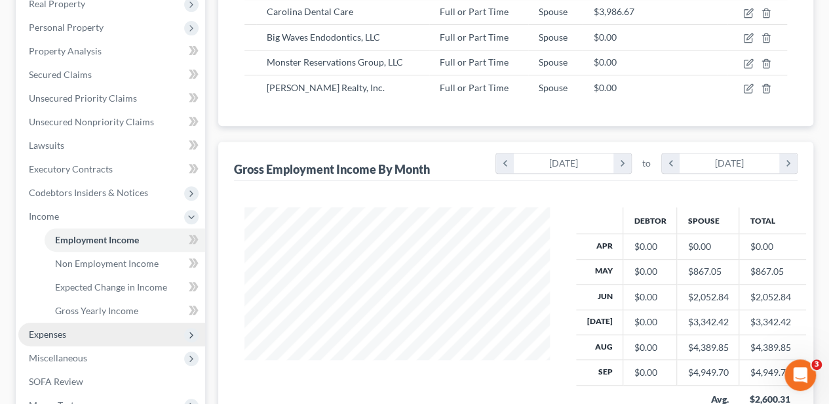
click at [83, 328] on span "Expenses" at bounding box center [111, 334] width 187 height 24
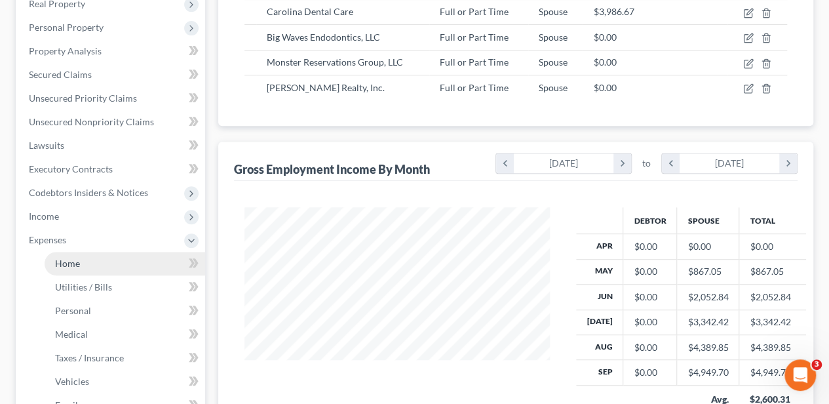
click at [80, 265] on link "Home" at bounding box center [125, 264] width 161 height 24
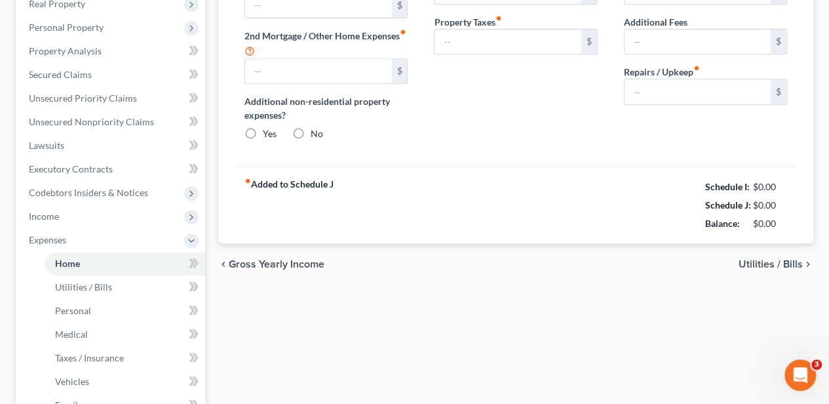
type input "1,752.78"
type input "0.00"
radio input "true"
type input "0.00"
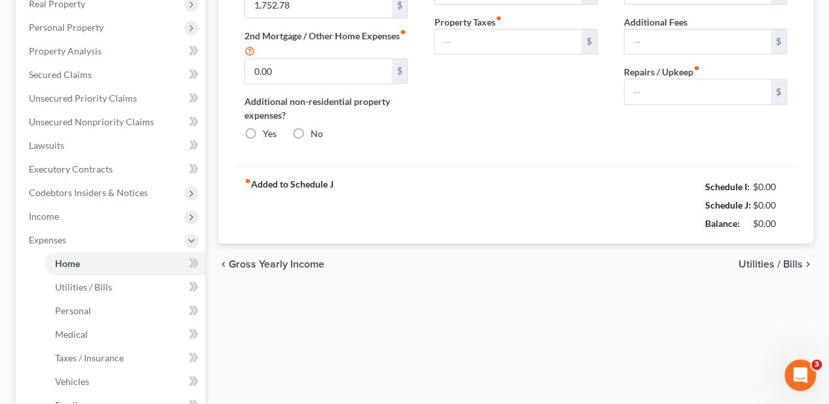
type input "0.00"
type input "75.00"
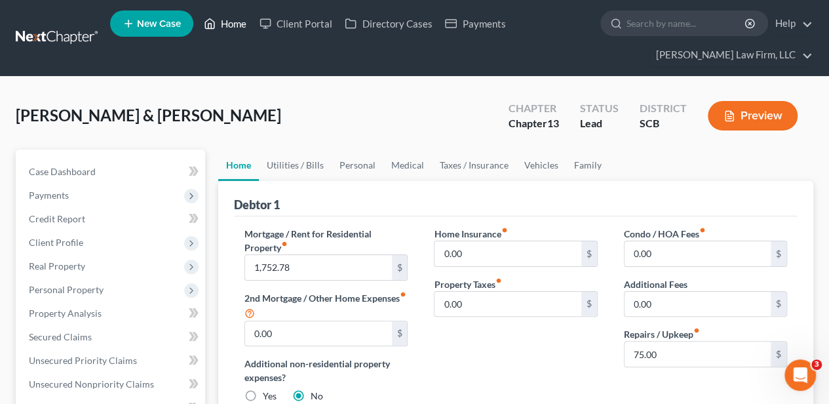
click at [233, 30] on link "Home" at bounding box center [225, 24] width 56 height 24
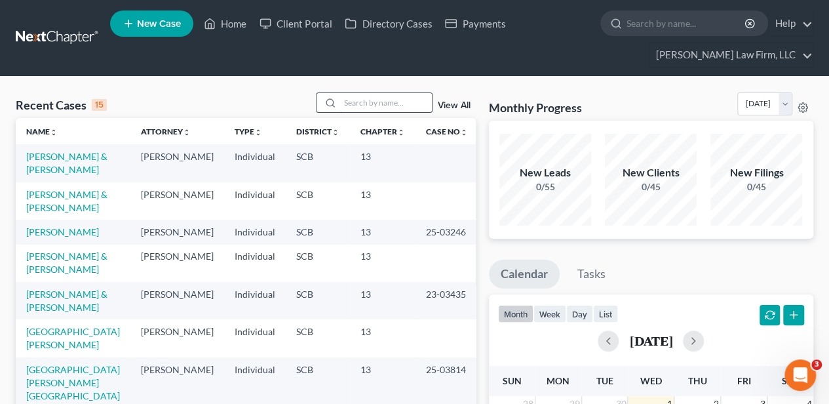
click at [377, 97] on input "search" at bounding box center [386, 102] width 92 height 19
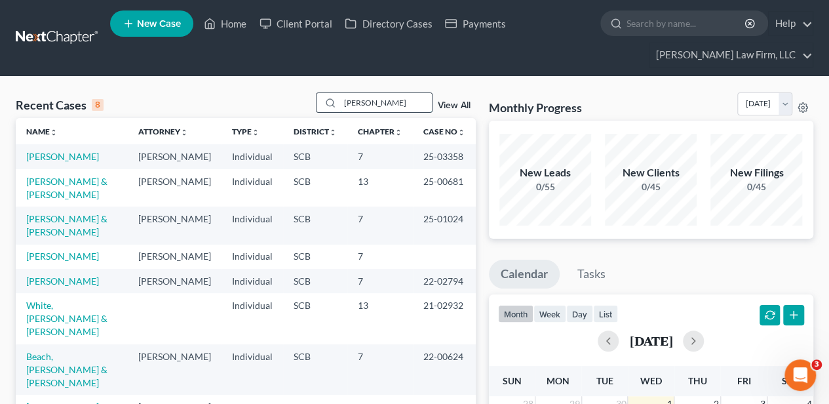
click at [364, 103] on input "alexander" at bounding box center [386, 102] width 92 height 19
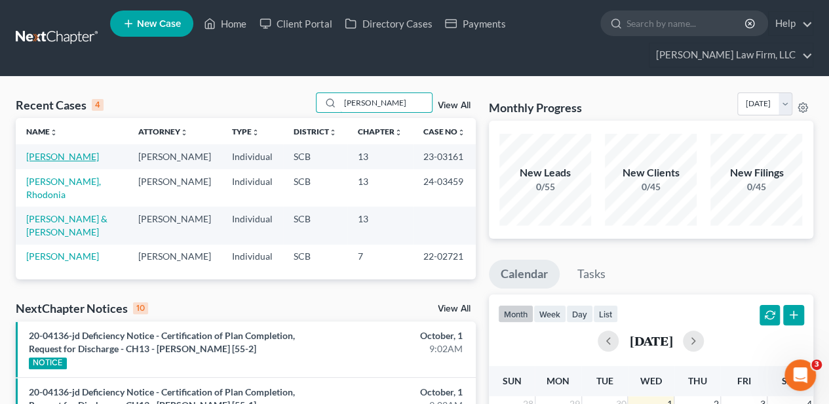
type input "parker"
click at [49, 159] on link "Parker, Gina" at bounding box center [62, 156] width 73 height 11
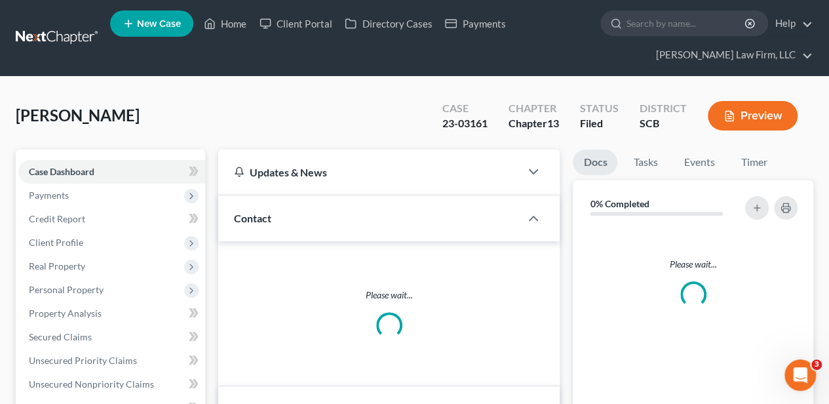
select select "2"
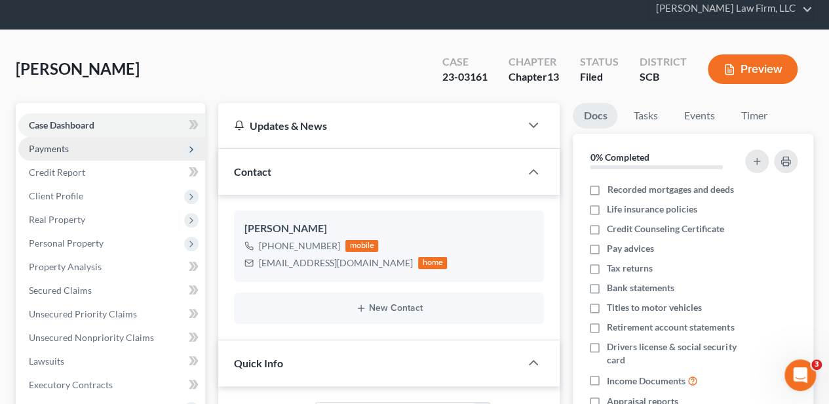
scroll to position [87, 0]
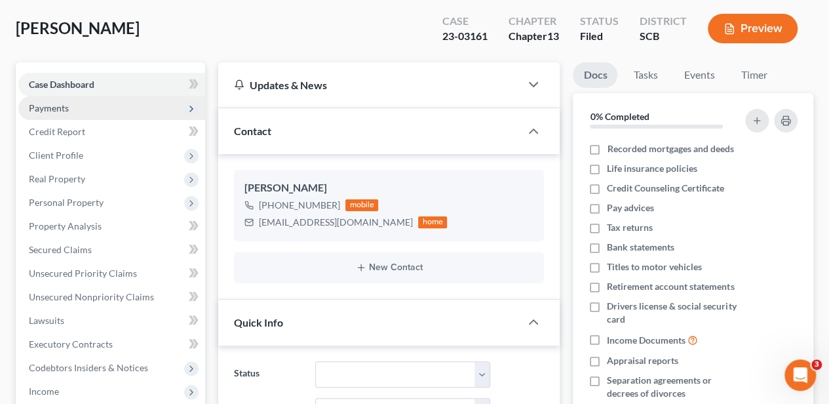
click at [63, 113] on span "Payments" at bounding box center [111, 108] width 187 height 24
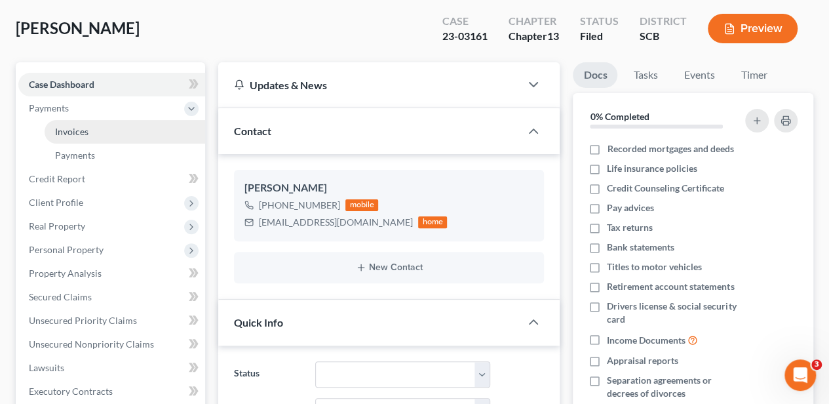
click at [65, 130] on span "Invoices" at bounding box center [71, 131] width 33 height 11
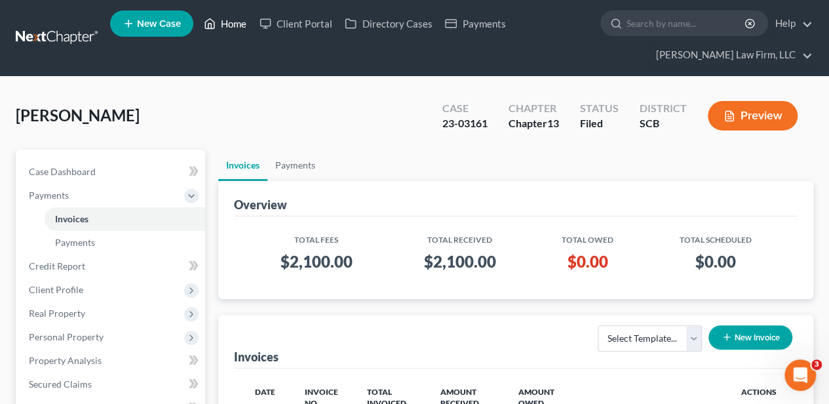
click at [249, 18] on link "Home" at bounding box center [225, 24] width 56 height 24
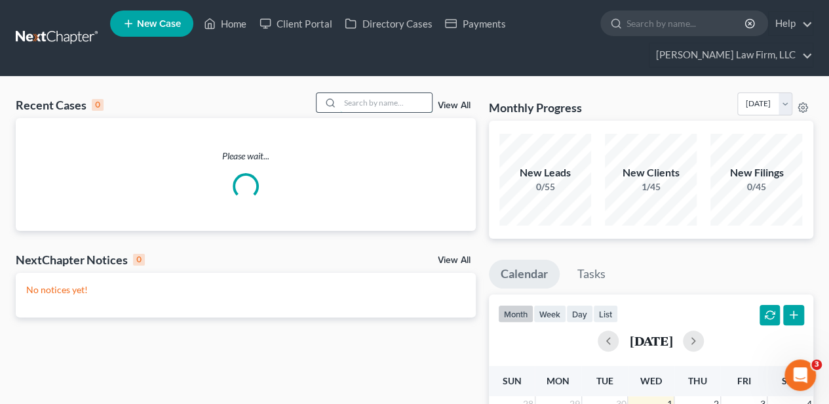
click at [385, 107] on input "search" at bounding box center [386, 102] width 92 height 19
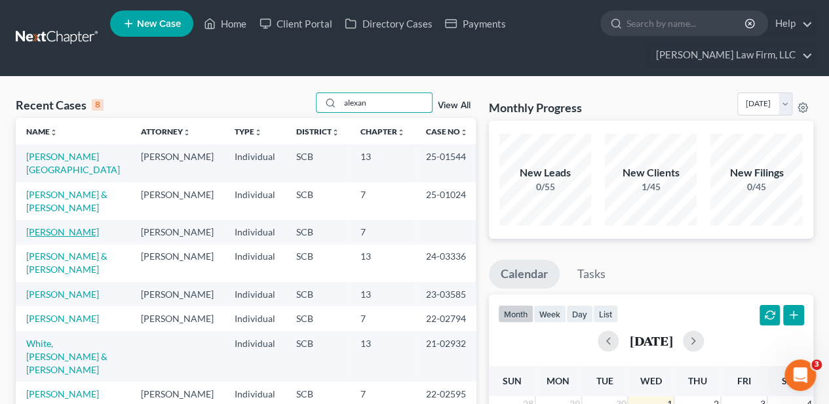
type input "alexan"
click at [84, 229] on link "Alexander, Wyatt" at bounding box center [62, 231] width 73 height 11
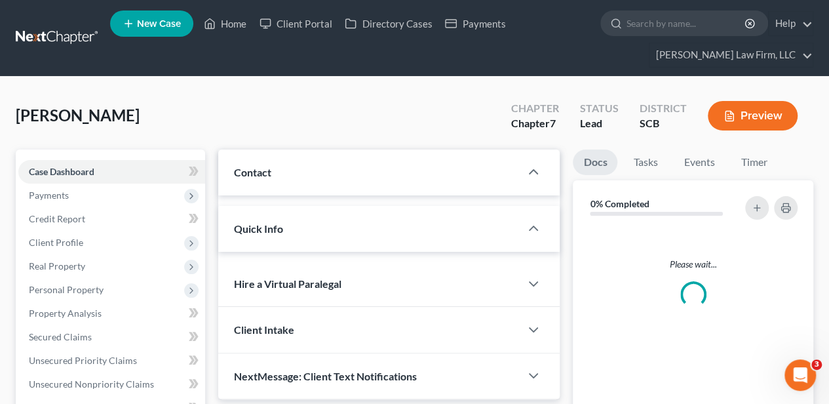
select select "2"
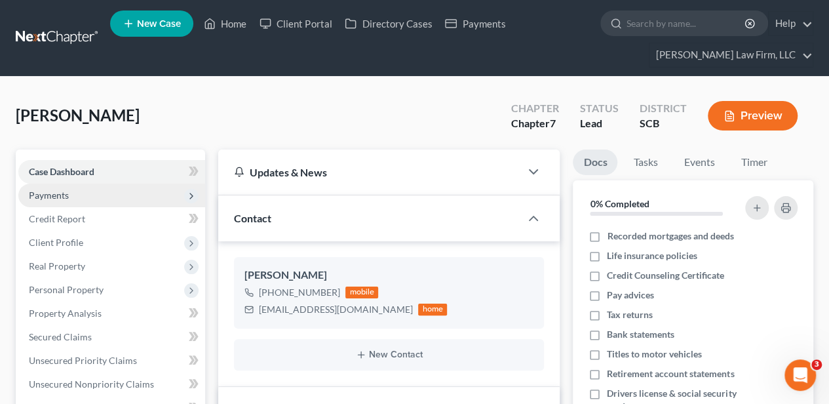
click at [67, 197] on span "Payments" at bounding box center [49, 194] width 40 height 11
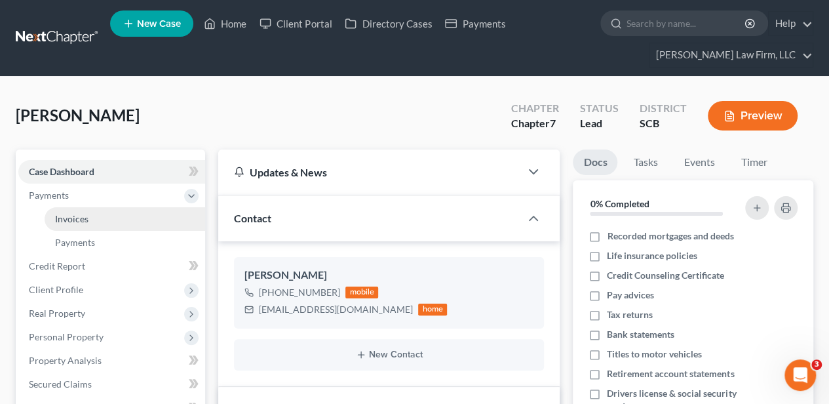
click at [75, 221] on span "Invoices" at bounding box center [71, 218] width 33 height 11
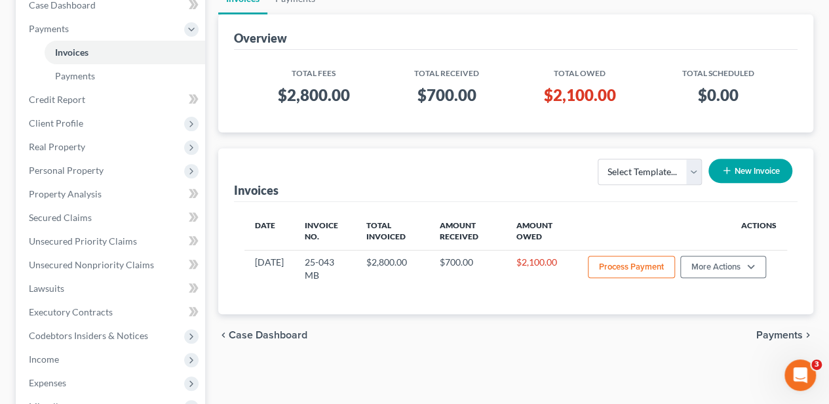
scroll to position [174, 0]
